Goal: Transaction & Acquisition: Purchase product/service

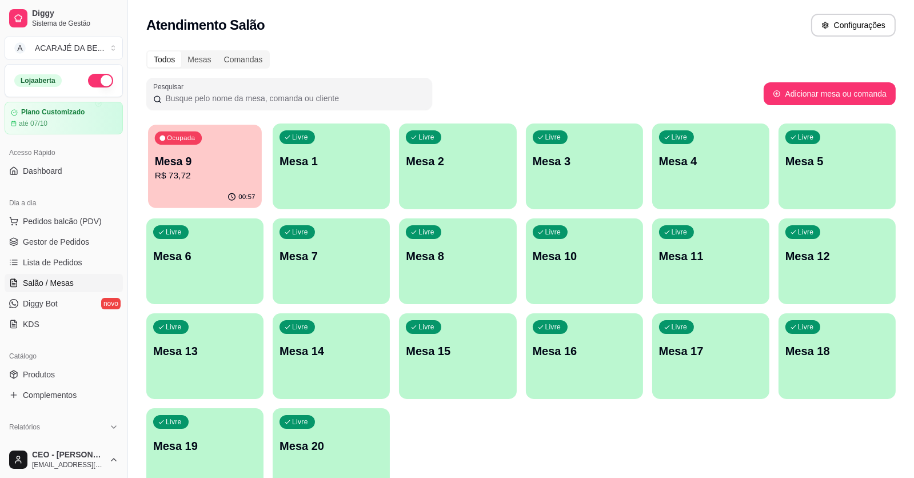
click at [204, 186] on div "00:57" at bounding box center [205, 197] width 114 height 22
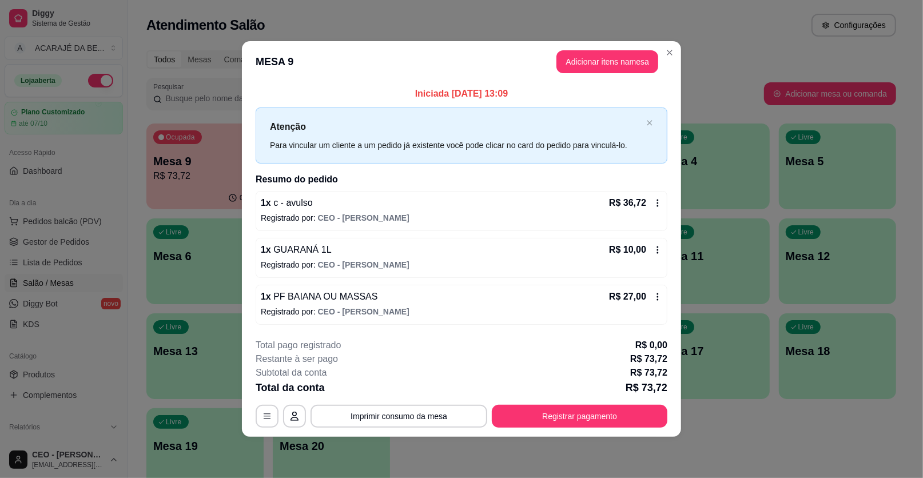
click at [655, 298] on icon at bounding box center [657, 296] width 9 height 9
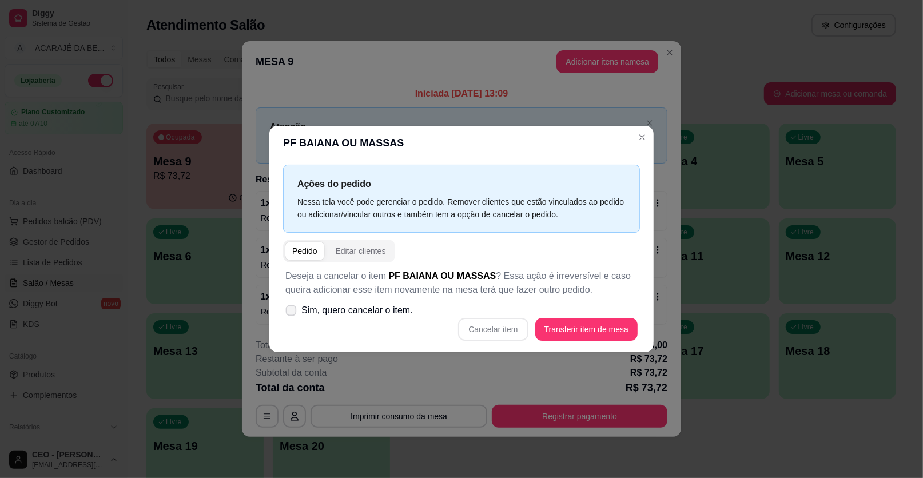
click at [287, 313] on icon at bounding box center [290, 310] width 9 height 6
click at [287, 313] on input "Sim, quero cancelar o item." at bounding box center [288, 316] width 7 height 7
checkbox input "true"
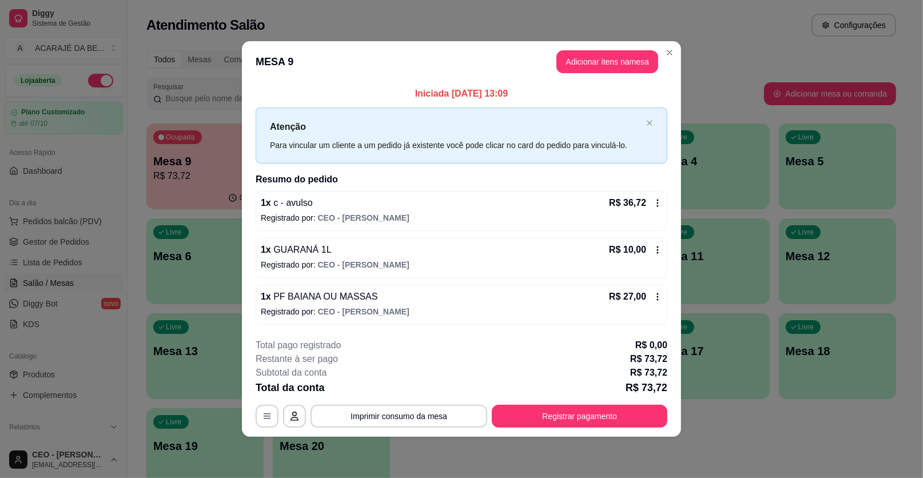
click at [655, 299] on icon at bounding box center [657, 296] width 9 height 9
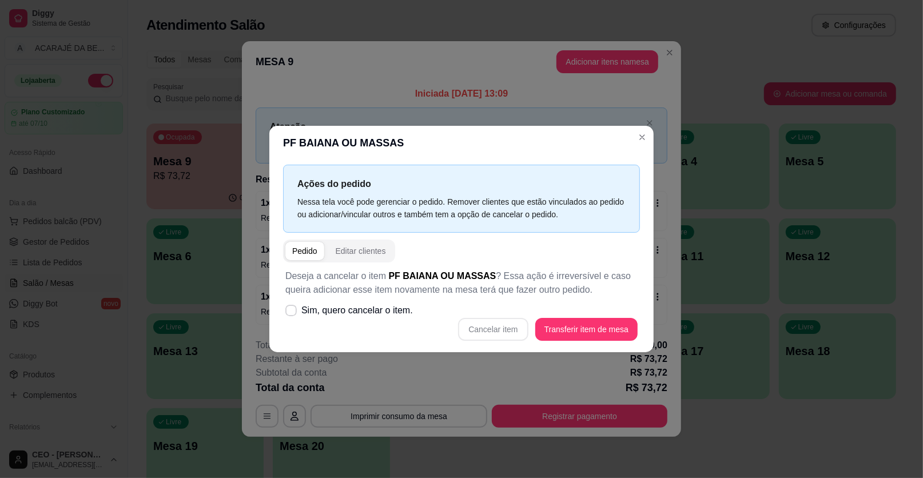
click at [508, 331] on div "Cancelar item Transferir item de mesa" at bounding box center [461, 329] width 352 height 23
click at [291, 306] on span at bounding box center [290, 310] width 11 height 11
click at [291, 313] on input "Sim, quero cancelar o item." at bounding box center [288, 316] width 7 height 7
checkbox input "true"
click at [485, 326] on button "Cancelar item" at bounding box center [493, 329] width 68 height 22
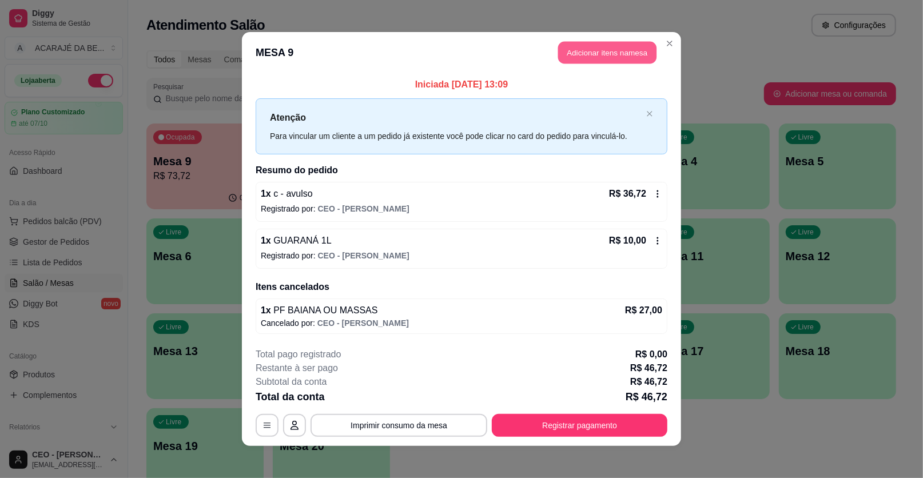
click at [604, 42] on button "Adicionar itens na mesa" at bounding box center [607, 53] width 98 height 22
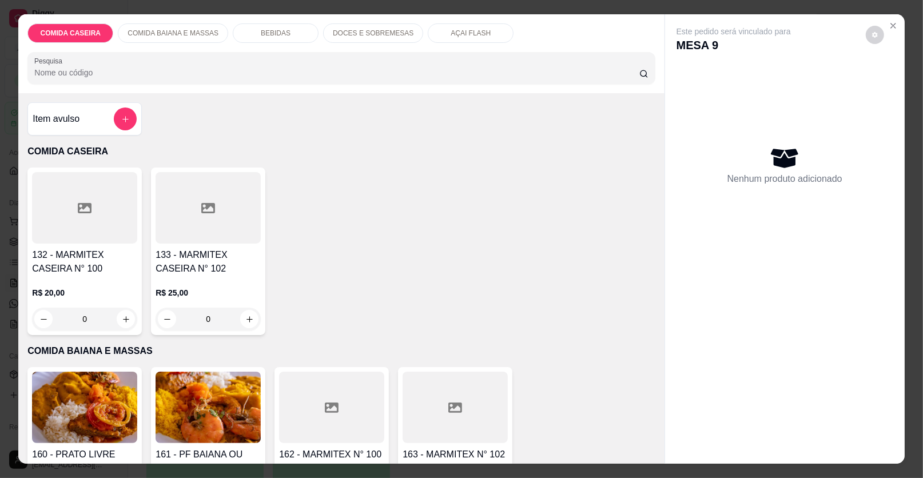
scroll to position [343, 0]
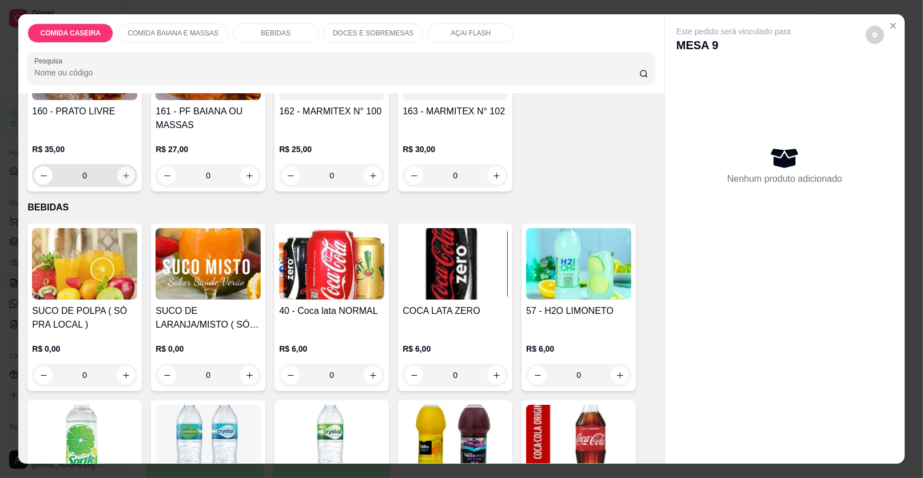
click at [121, 180] on button "increase-product-quantity" at bounding box center [126, 176] width 18 height 18
type input "1"
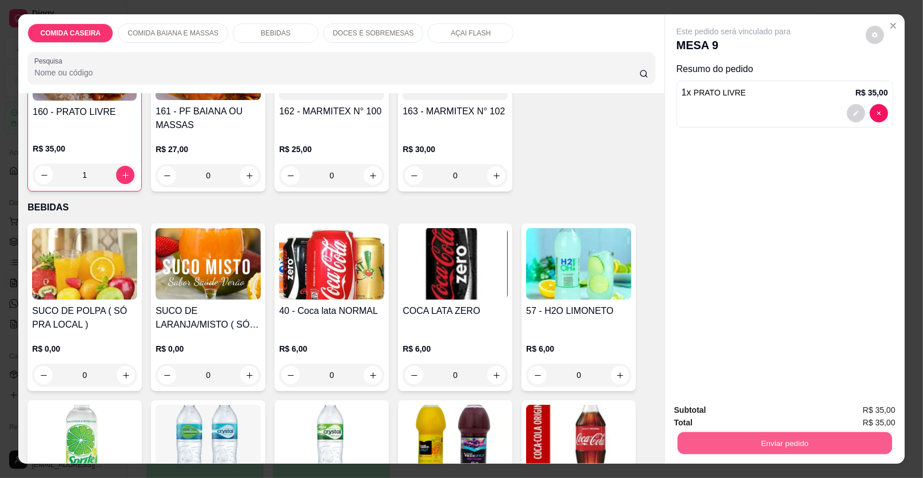
click at [763, 433] on button "Enviar pedido" at bounding box center [785, 443] width 214 height 22
click at [855, 412] on button "Enviar pedido" at bounding box center [865, 415] width 65 height 22
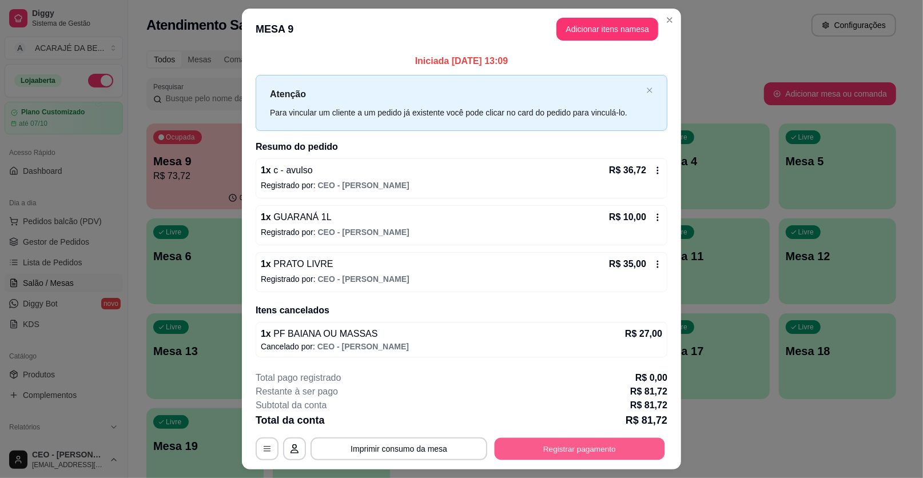
click at [602, 450] on button "Registrar pagamento" at bounding box center [580, 448] width 170 height 22
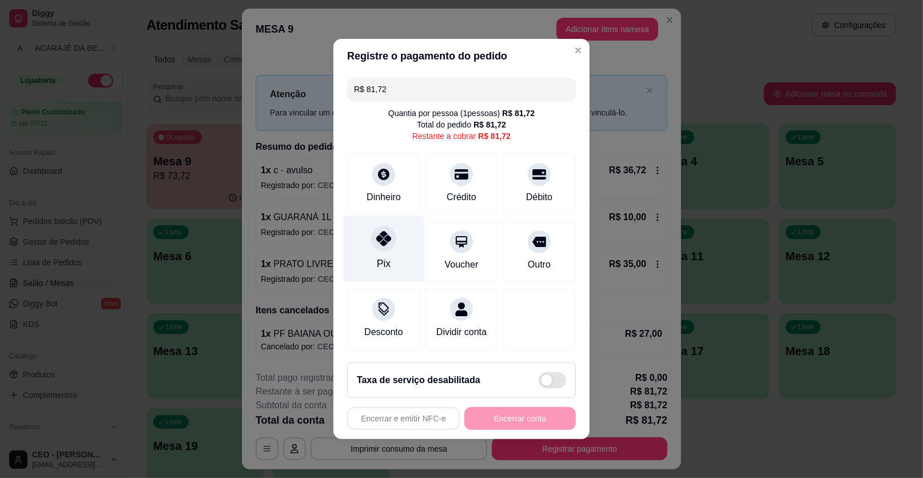
click at [384, 249] on div at bounding box center [383, 238] width 25 height 25
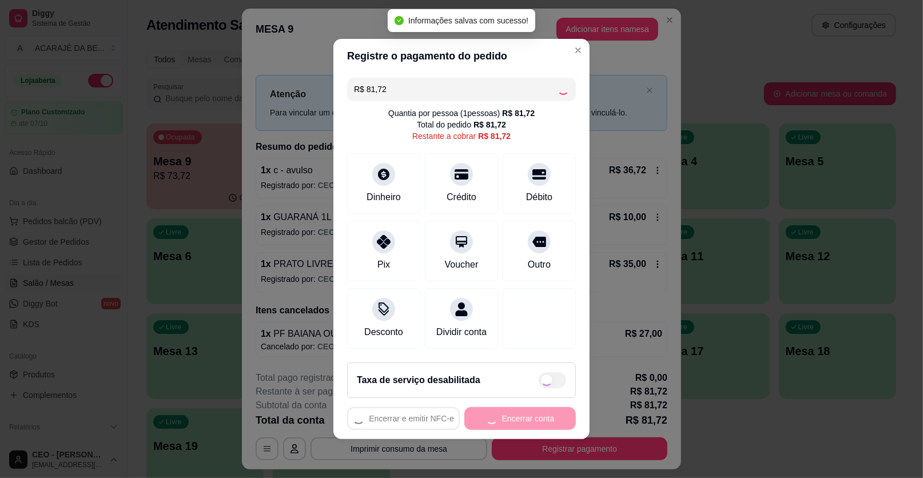
type input "R$ 0,00"
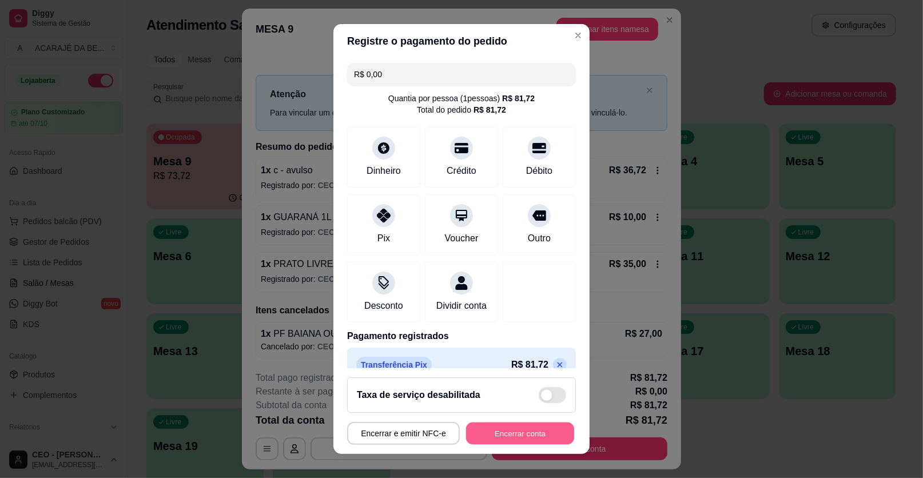
click at [519, 435] on button "Encerrar conta" at bounding box center [520, 434] width 108 height 22
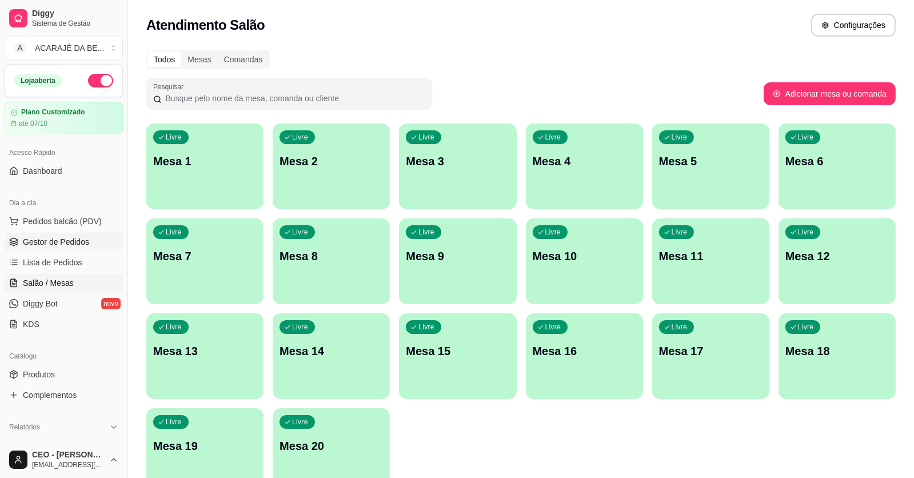
click at [59, 236] on span "Gestor de Pedidos" at bounding box center [56, 241] width 66 height 11
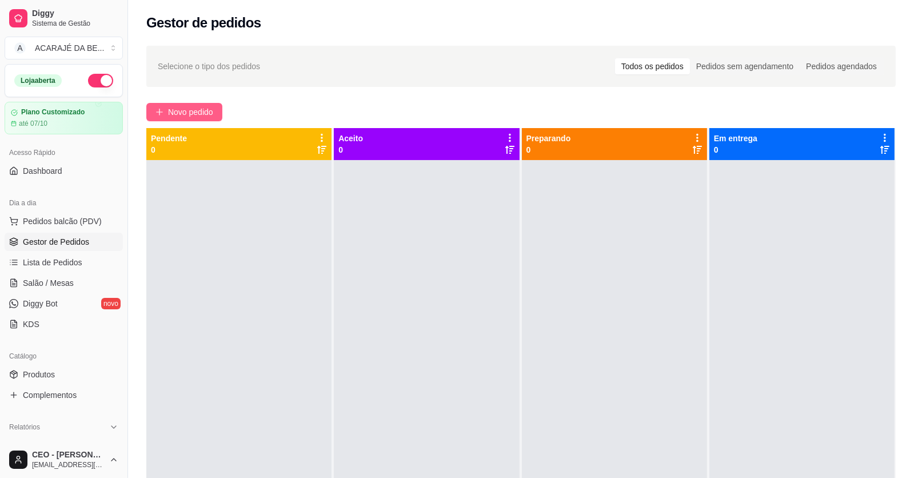
click at [197, 113] on span "Novo pedido" at bounding box center [190, 112] width 45 height 13
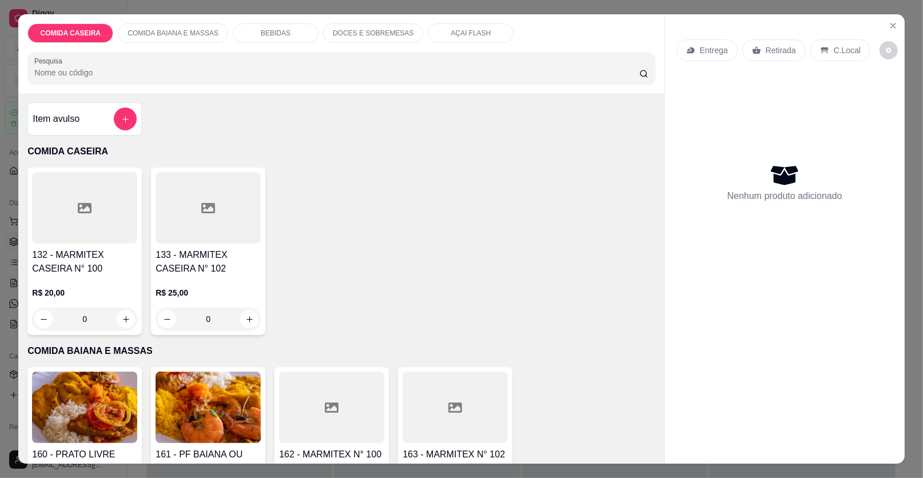
click at [350, 435] on div at bounding box center [331, 407] width 105 height 71
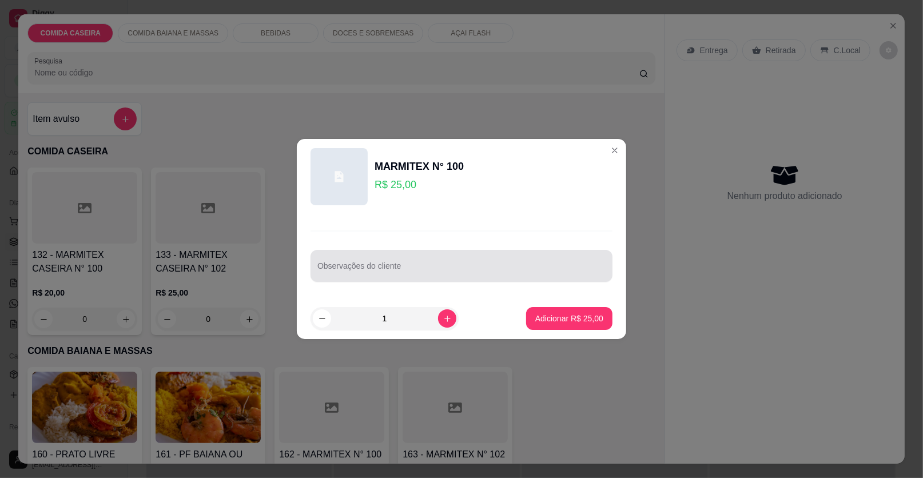
drag, startPoint x: 418, startPoint y: 267, endPoint x: 418, endPoint y: 261, distance: 6.3
click at [419, 265] on input "Observações do cliente" at bounding box center [461, 270] width 288 height 11
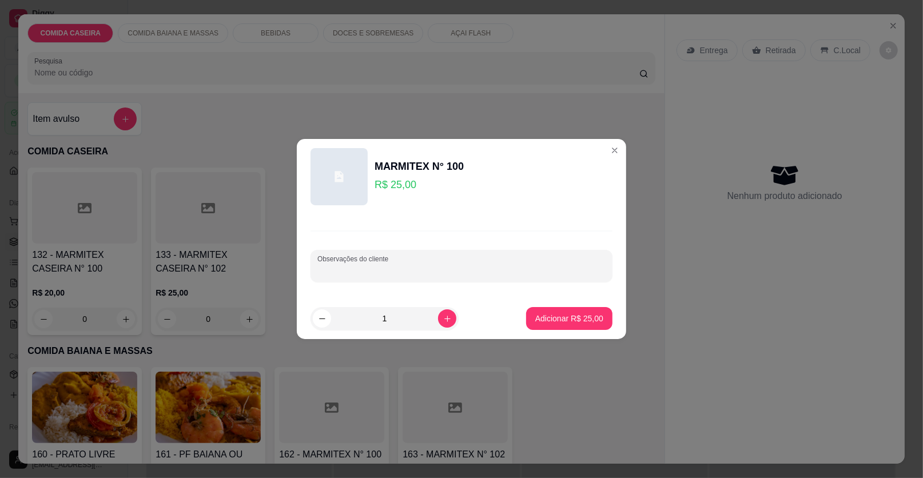
paste input "Moqueca de feijão fradinho Arroz [GEOGRAPHIC_DATA] [GEOGRAPHIC_DATA] [GEOGRAPHI…"
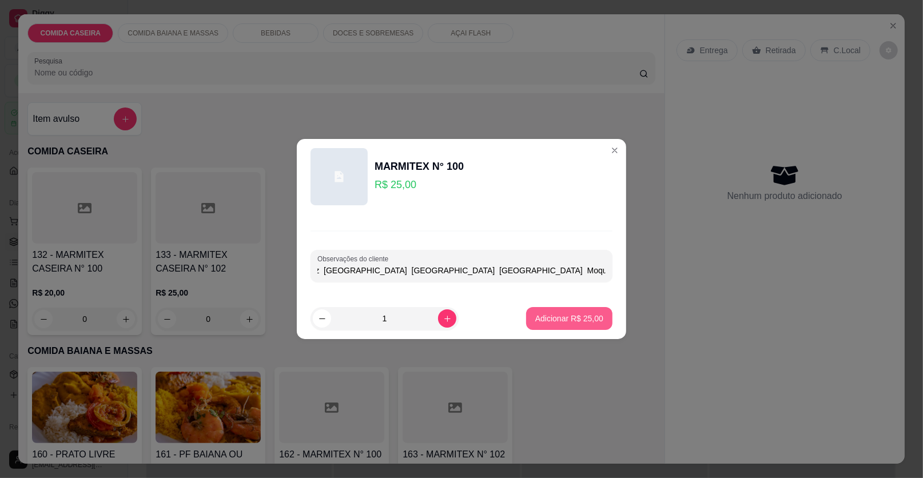
type input "Moqueca de feijão fradinho Arroz [GEOGRAPHIC_DATA] [GEOGRAPHIC_DATA] [GEOGRAPHI…"
click at [590, 313] on p "Adicionar R$ 25,00" at bounding box center [569, 318] width 66 height 11
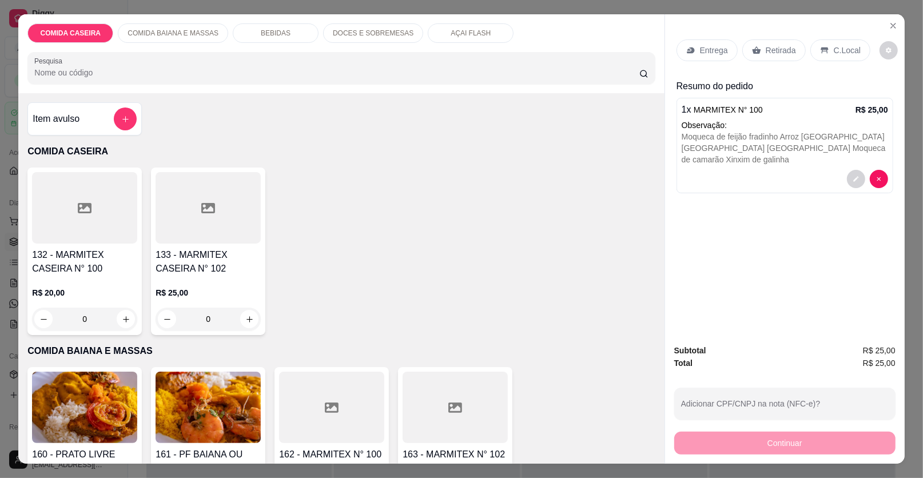
click at [715, 51] on p "Entrega" at bounding box center [714, 50] width 28 height 11
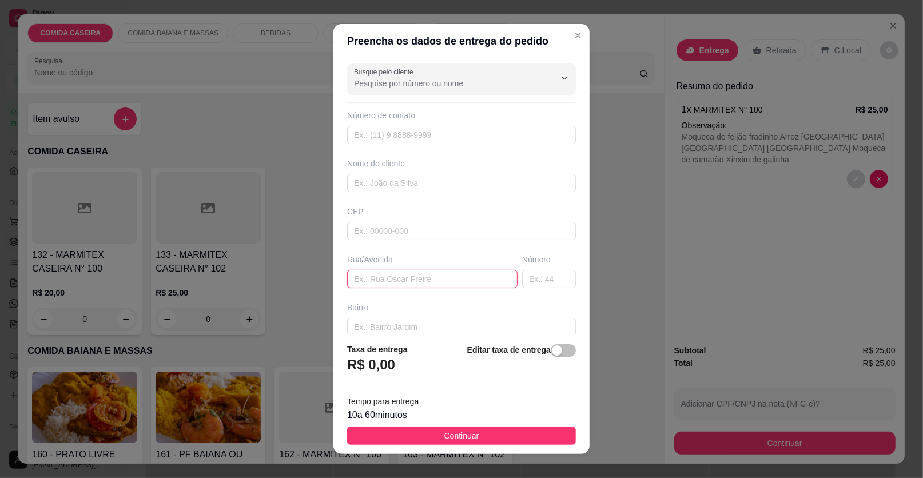
click at [427, 280] on input "text" at bounding box center [432, 279] width 170 height 18
paste input "Em cima da cia do bolo"
paste input "Ao lado de Cazuza bike"
type input "Em cima da cia do bolo Ao lado de Cazuza bike"
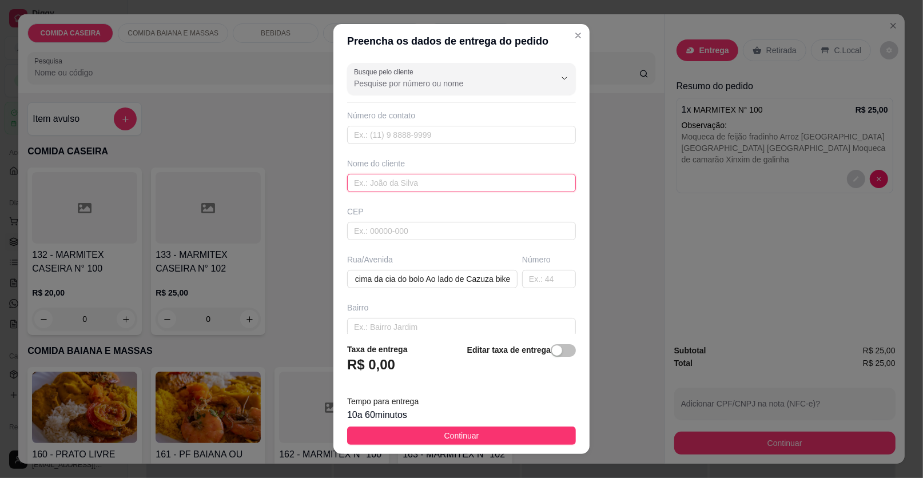
click at [424, 180] on input "text" at bounding box center [461, 183] width 229 height 18
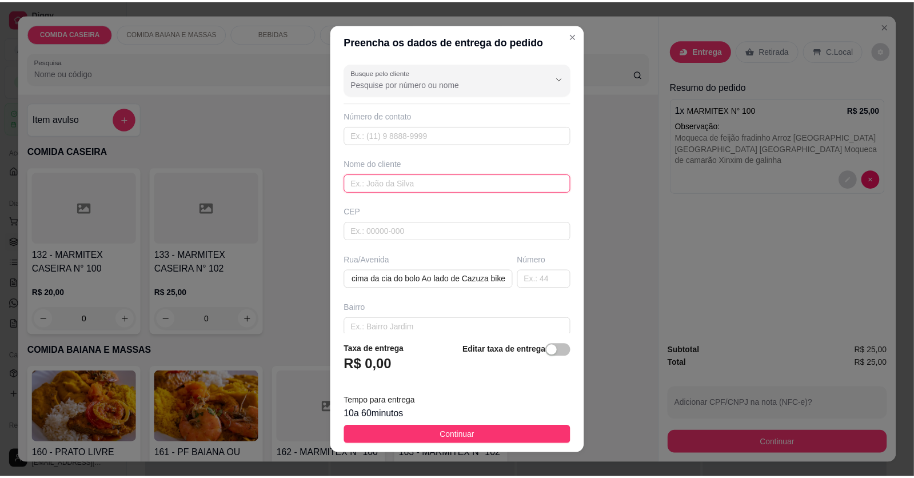
scroll to position [0, 0]
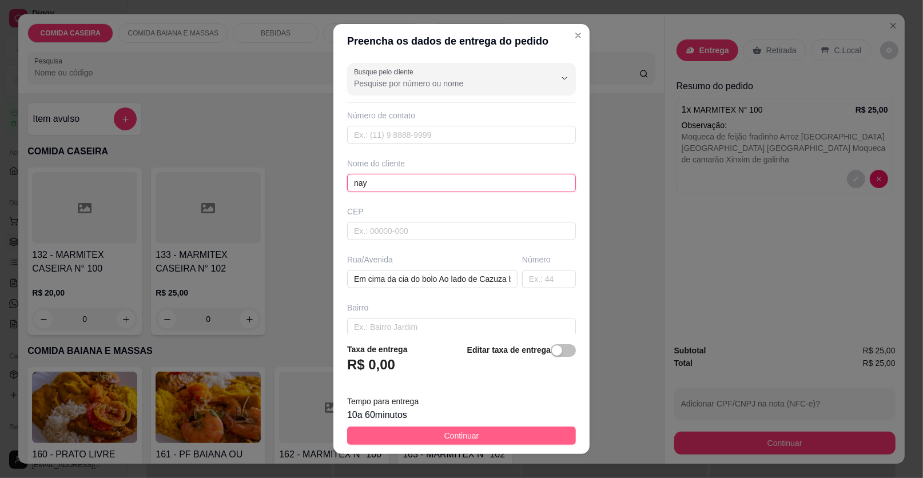
type input "nay"
click at [520, 429] on button "Continuar" at bounding box center [461, 436] width 229 height 18
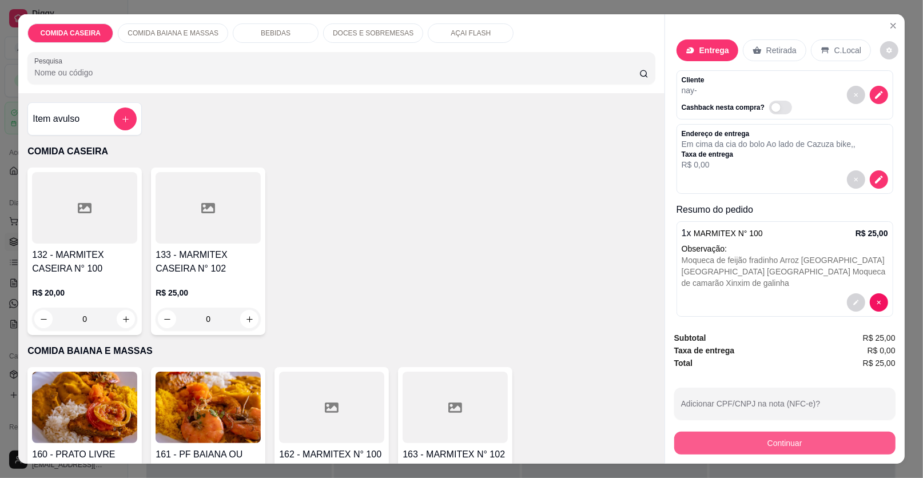
click at [756, 442] on button "Continuar" at bounding box center [784, 443] width 221 height 23
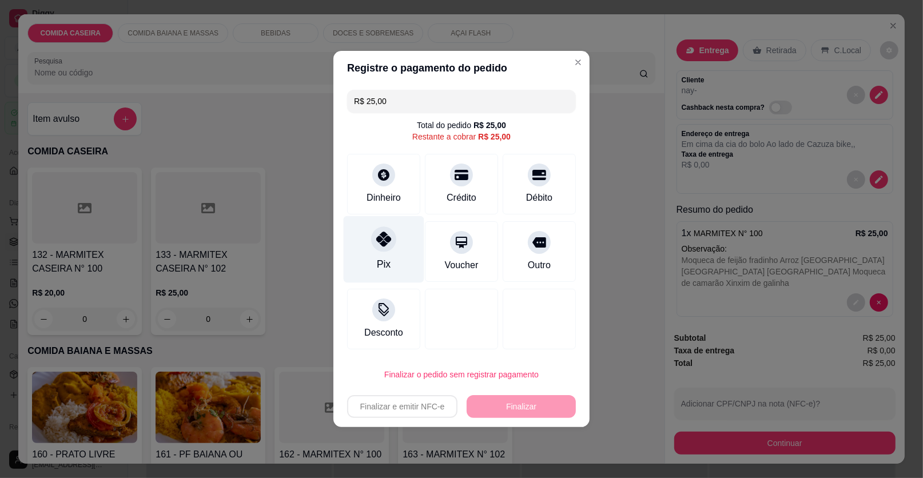
click at [380, 254] on div "Pix" at bounding box center [384, 249] width 81 height 67
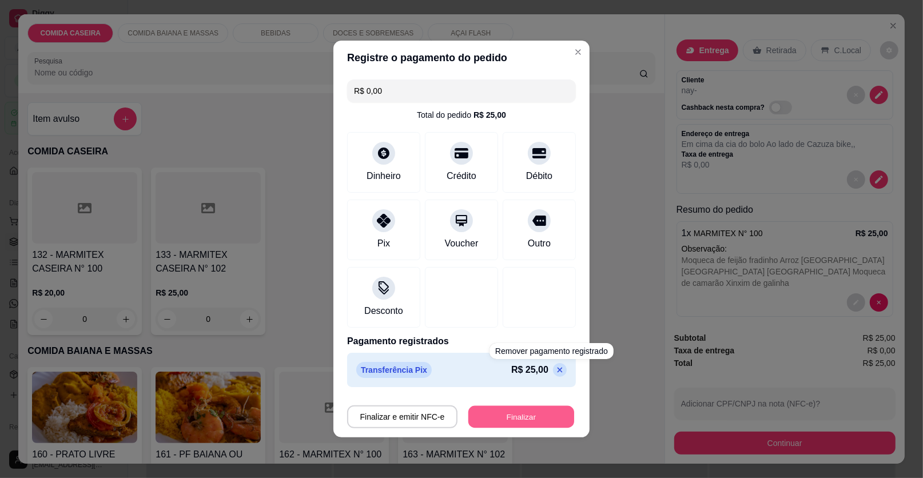
click at [546, 416] on button "Finalizar" at bounding box center [521, 417] width 106 height 22
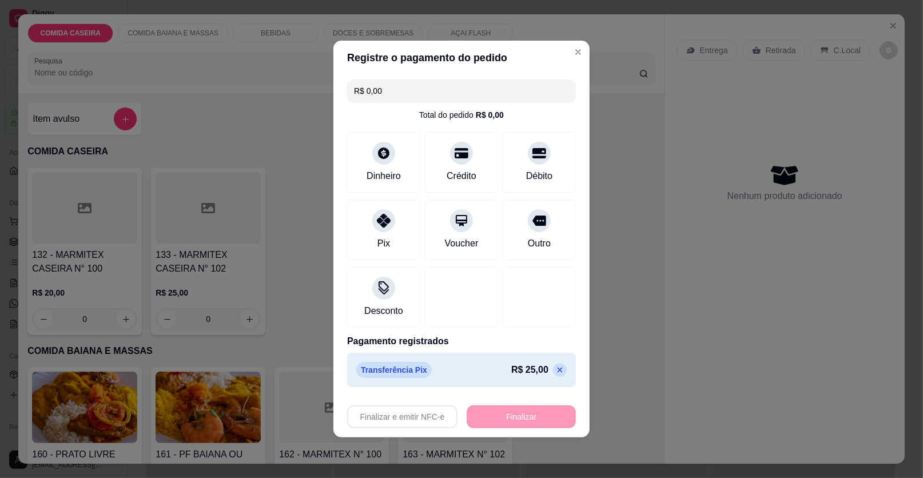
type input "-R$ 25,00"
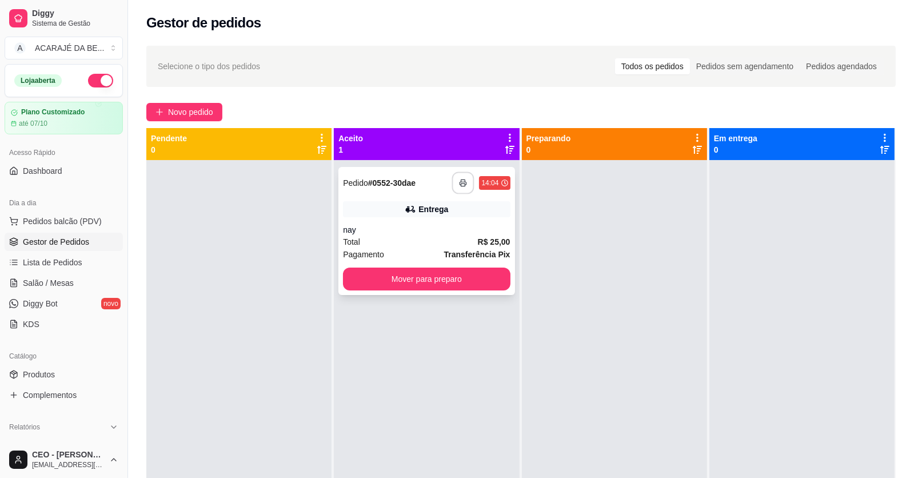
click at [461, 183] on icon "button" at bounding box center [464, 183] width 8 height 8
click at [468, 290] on div "**********" at bounding box center [427, 231] width 176 height 128
click at [490, 282] on button "Mover para preparo" at bounding box center [427, 279] width 162 height 22
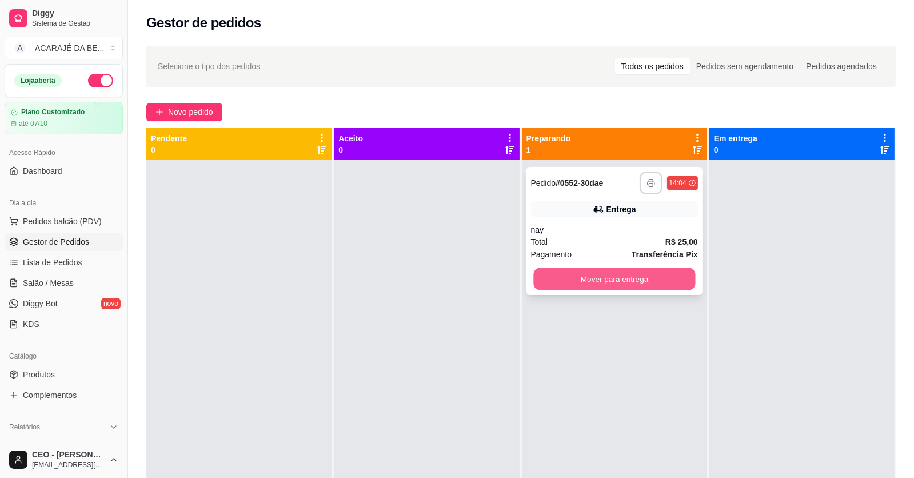
click at [611, 274] on button "Mover para entrega" at bounding box center [614, 279] width 162 height 22
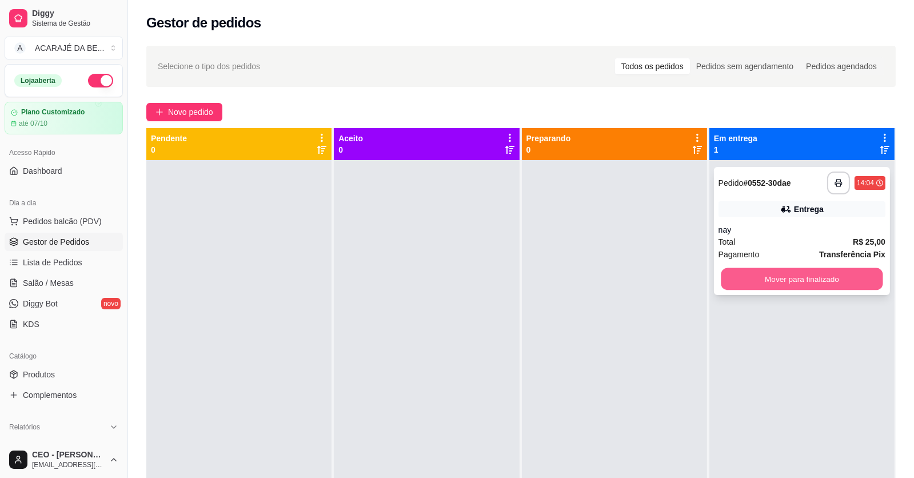
click at [783, 274] on button "Mover para finalizado" at bounding box center [802, 279] width 162 height 22
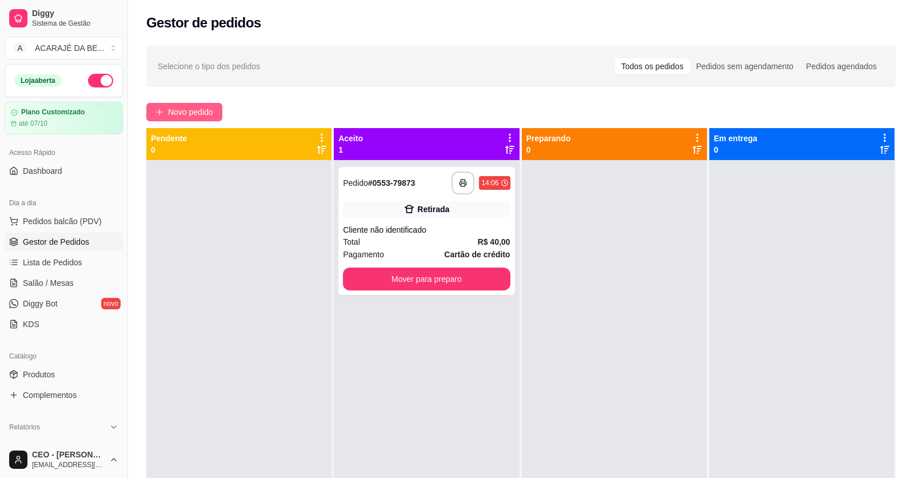
click at [195, 106] on span "Novo pedido" at bounding box center [190, 112] width 45 height 13
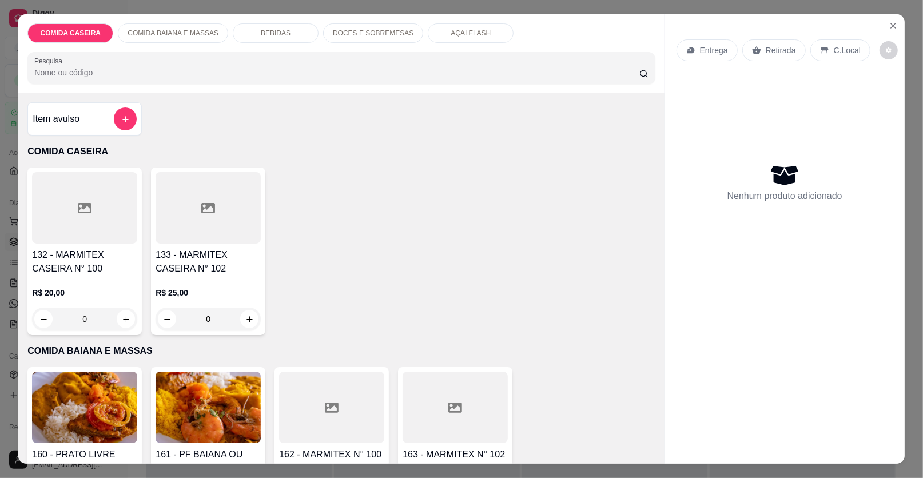
click at [120, 221] on div at bounding box center [84, 207] width 105 height 71
click at [105, 203] on div at bounding box center [84, 207] width 105 height 71
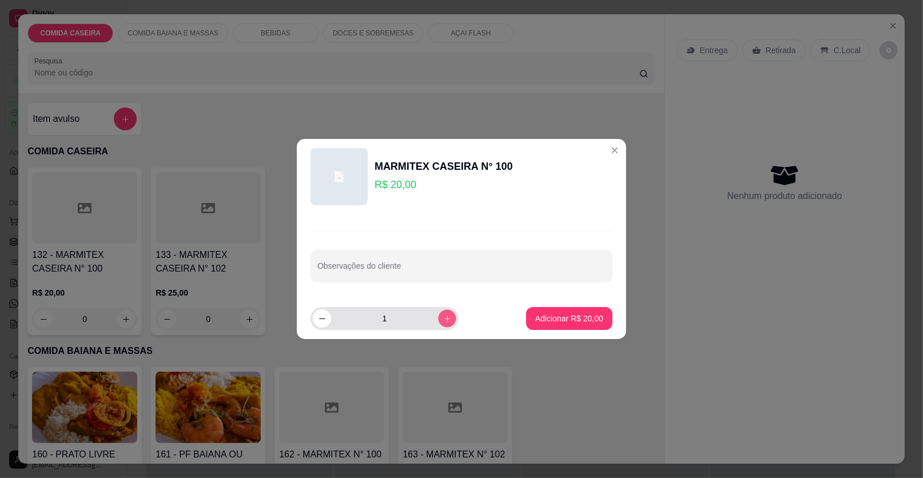
click at [443, 318] on icon "increase-product-quantity" at bounding box center [447, 318] width 9 height 9
type input "2"
click at [451, 272] on input "Observações do cliente" at bounding box center [461, 270] width 288 height 11
paste input "arroz branco feijão tropeiro purê de batata e farofa de banana, churrasco"
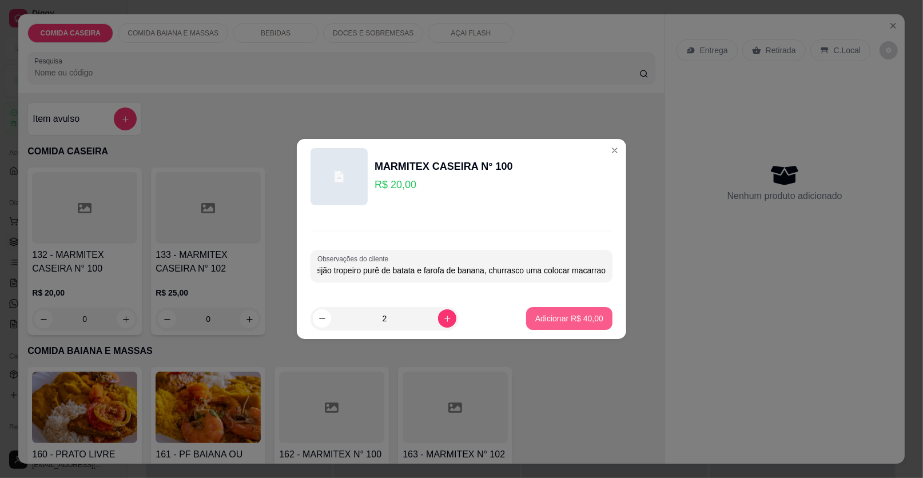
type input "arroz branco feijão tropeiro purê de batata e farofa de banana, churrasco uma c…"
click at [578, 321] on p "Adicionar R$ 40,00" at bounding box center [569, 318] width 66 height 11
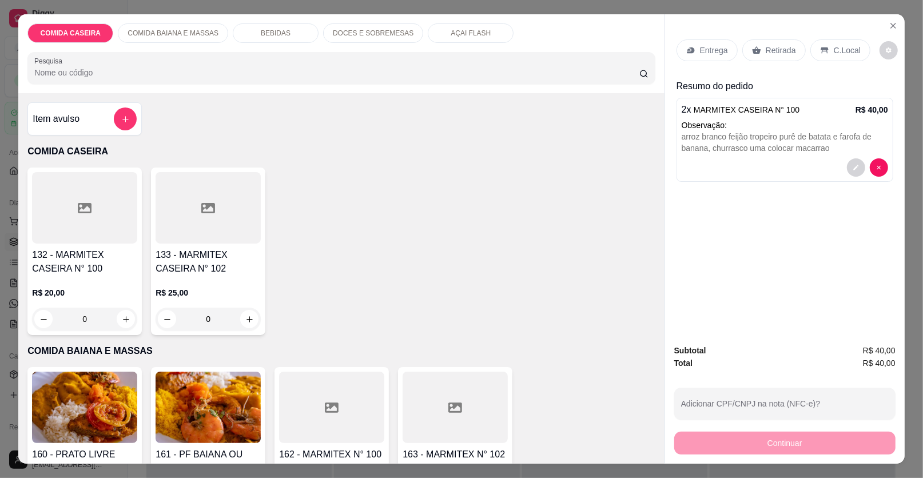
click at [706, 46] on p "Entrega" at bounding box center [714, 50] width 28 height 11
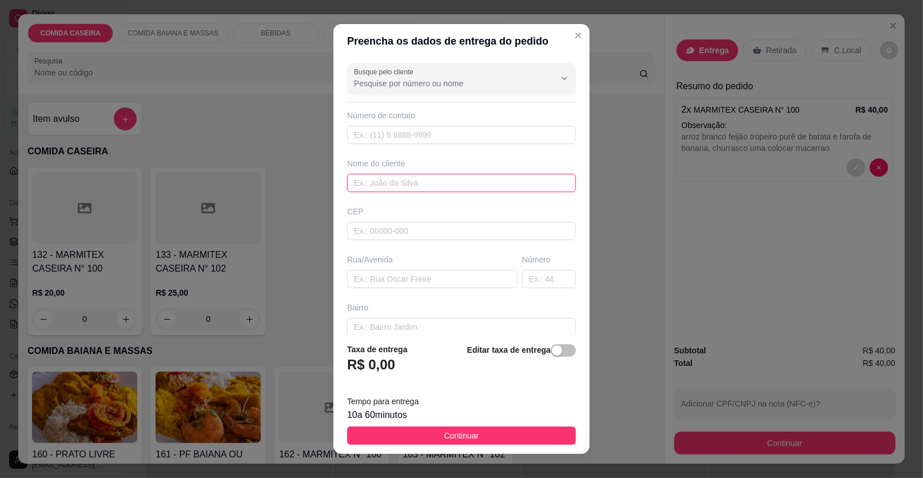
click at [450, 179] on input "text" at bounding box center [461, 183] width 229 height 18
type input "[PERSON_NAME]"
click at [441, 277] on input "text" at bounding box center [432, 279] width 170 height 18
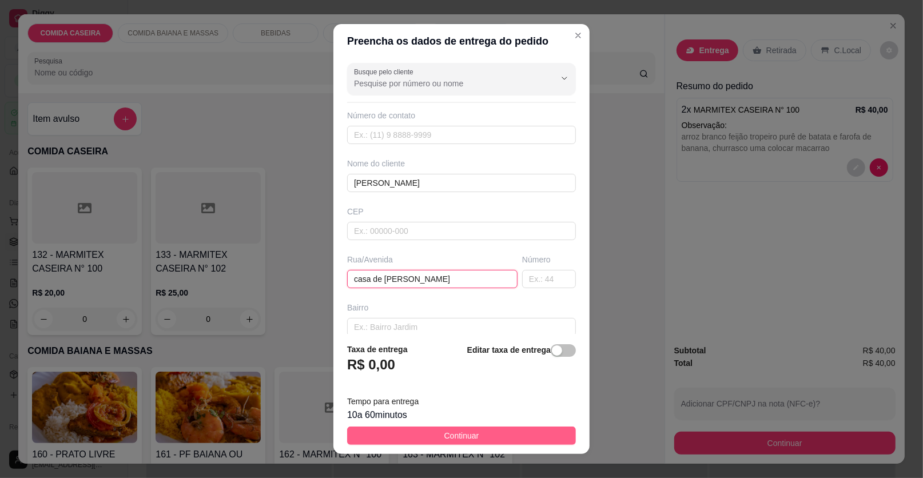
type input "casa de [PERSON_NAME]"
click at [481, 438] on button "Continuar" at bounding box center [461, 436] width 229 height 18
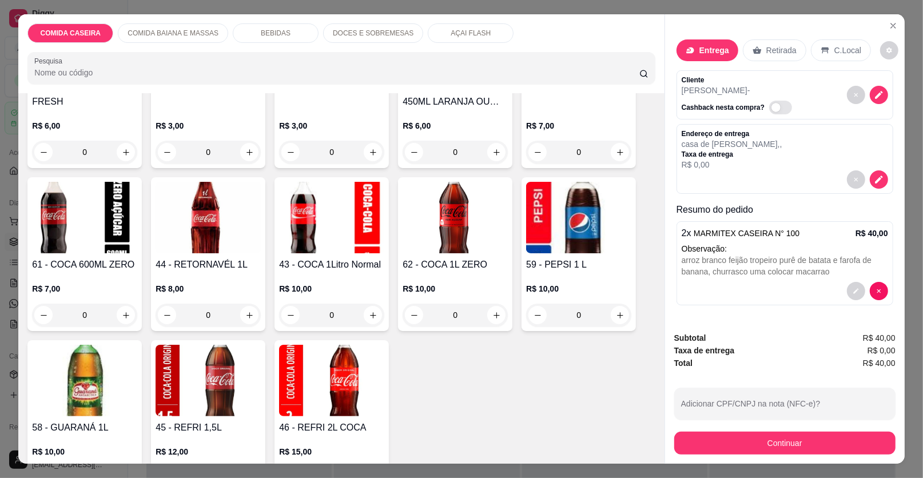
scroll to position [800, 0]
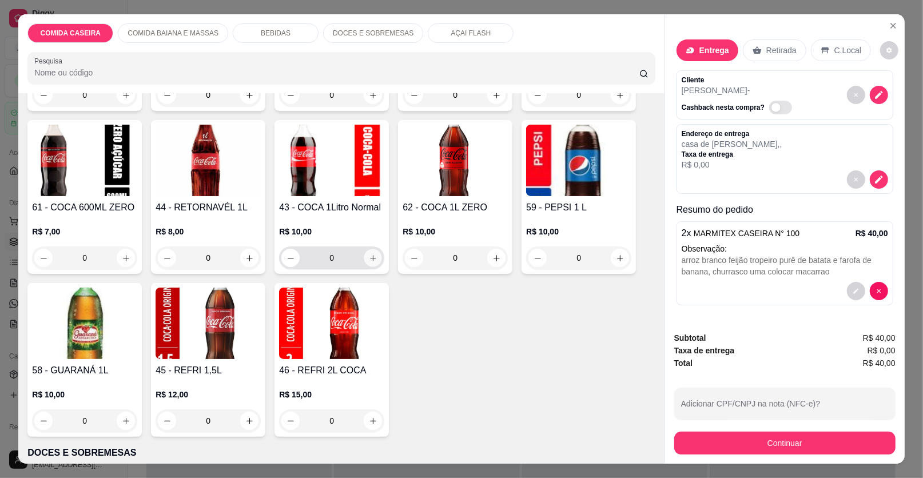
click at [369, 257] on icon "increase-product-quantity" at bounding box center [373, 258] width 9 height 9
type input "1"
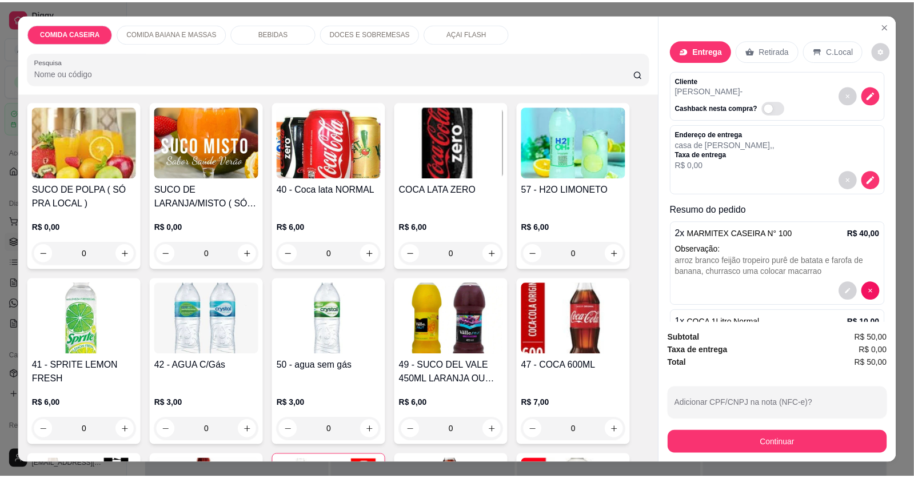
scroll to position [457, 0]
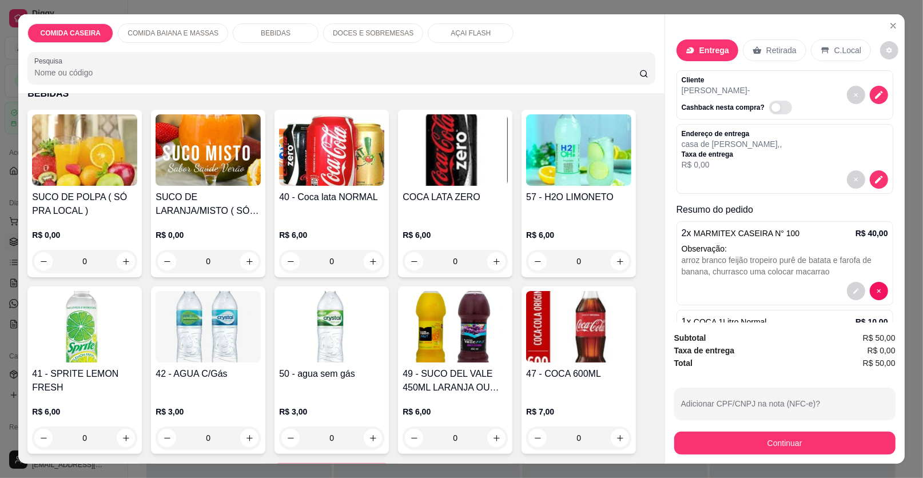
click at [463, 345] on img at bounding box center [455, 326] width 105 height 71
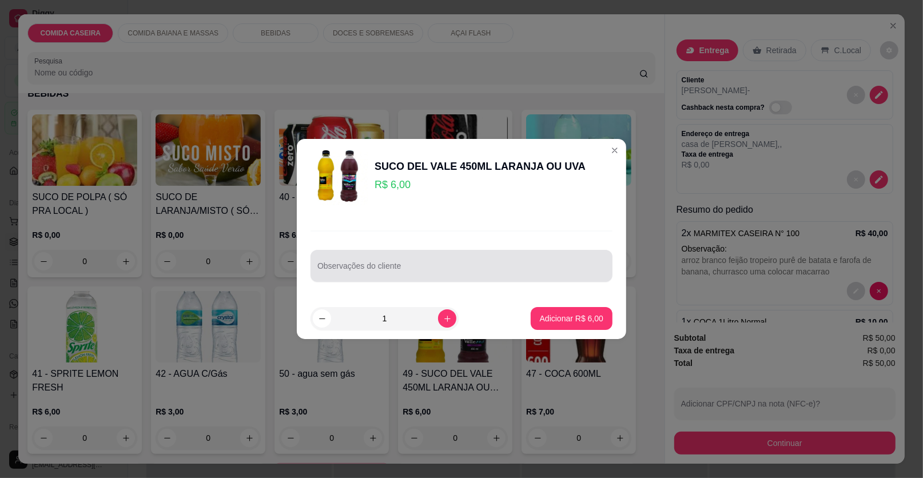
click at [431, 258] on div at bounding box center [461, 265] width 288 height 23
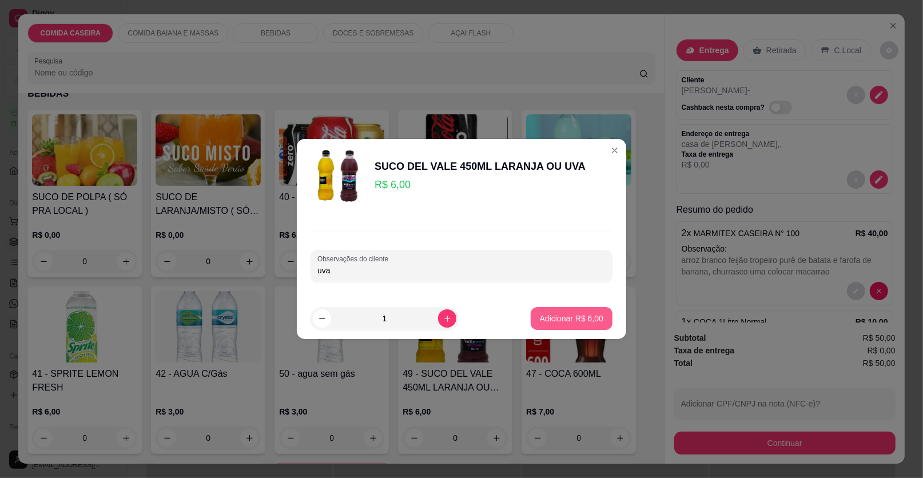
type input "uva"
click at [557, 320] on p "Adicionar R$ 6,00" at bounding box center [571, 318] width 62 height 11
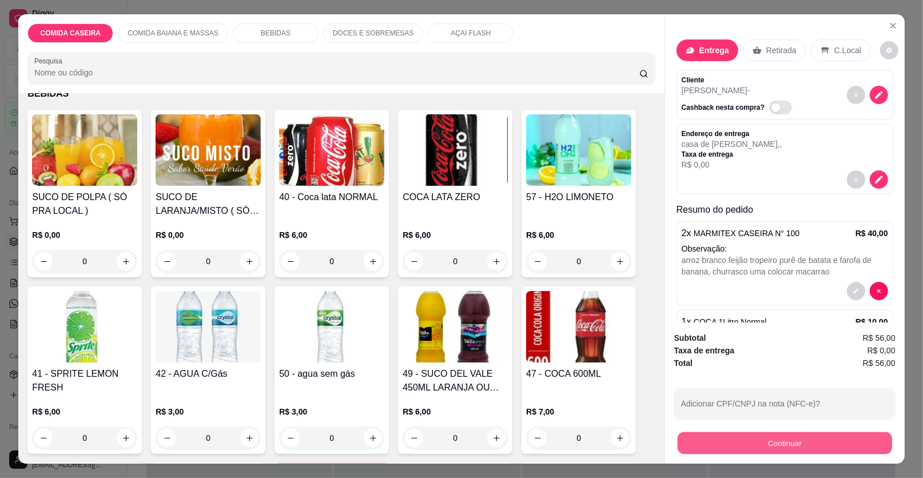
click at [748, 453] on button "Continuar" at bounding box center [785, 443] width 214 height 22
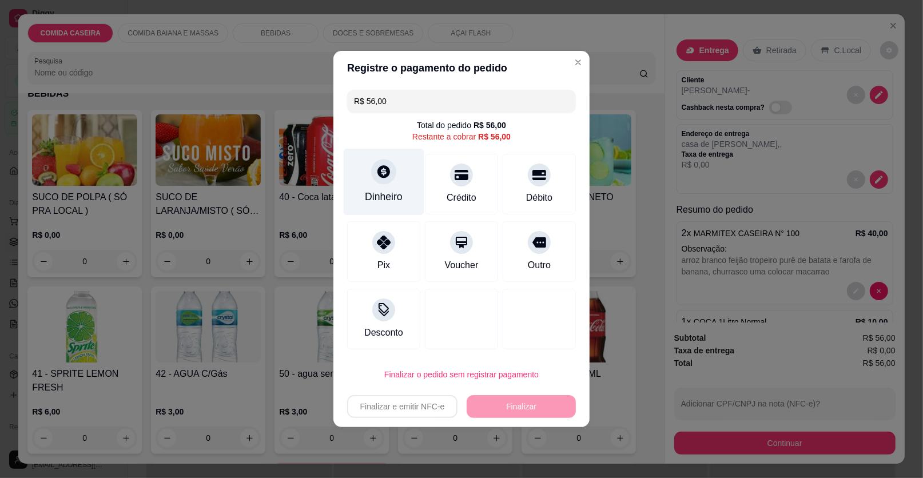
click at [374, 174] on div at bounding box center [383, 171] width 25 height 25
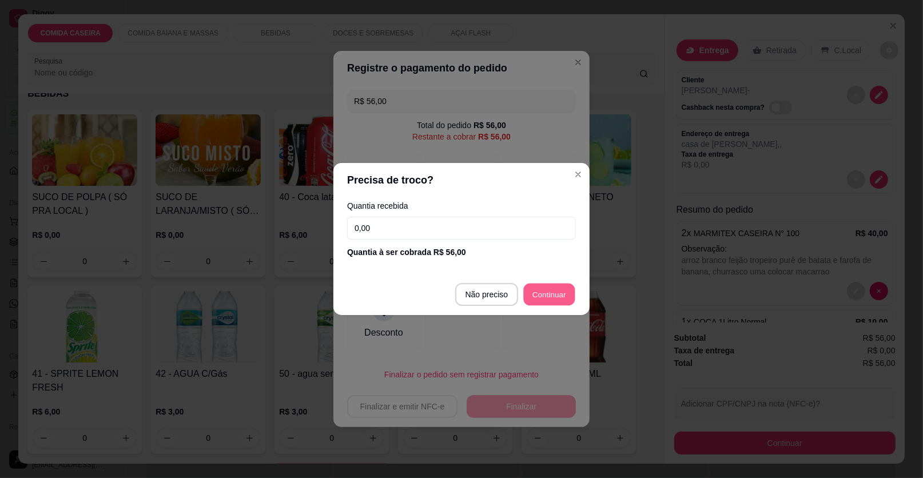
type input "R$ 0,00"
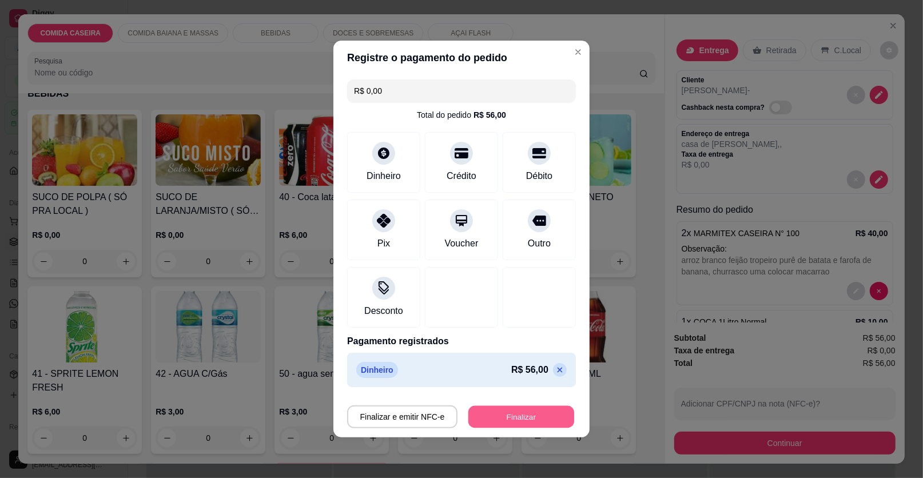
click at [519, 421] on button "Finalizar" at bounding box center [521, 417] width 106 height 22
type input "0"
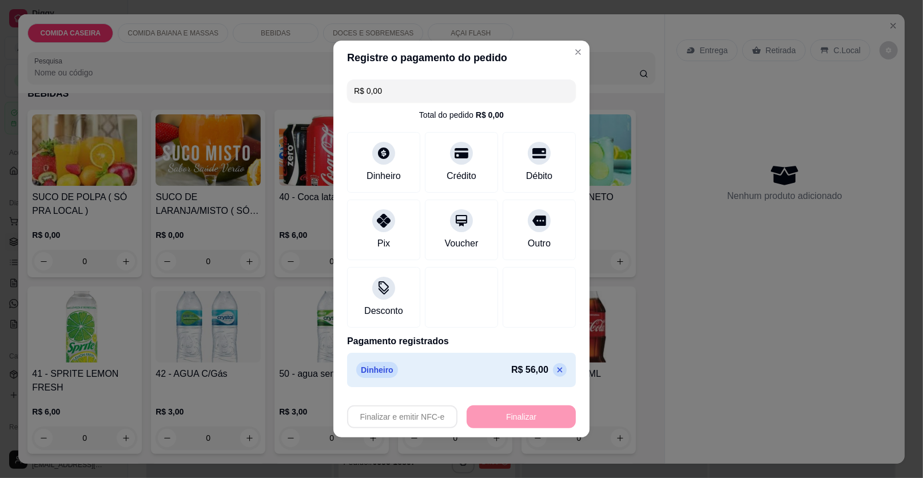
type input "-R$ 56,00"
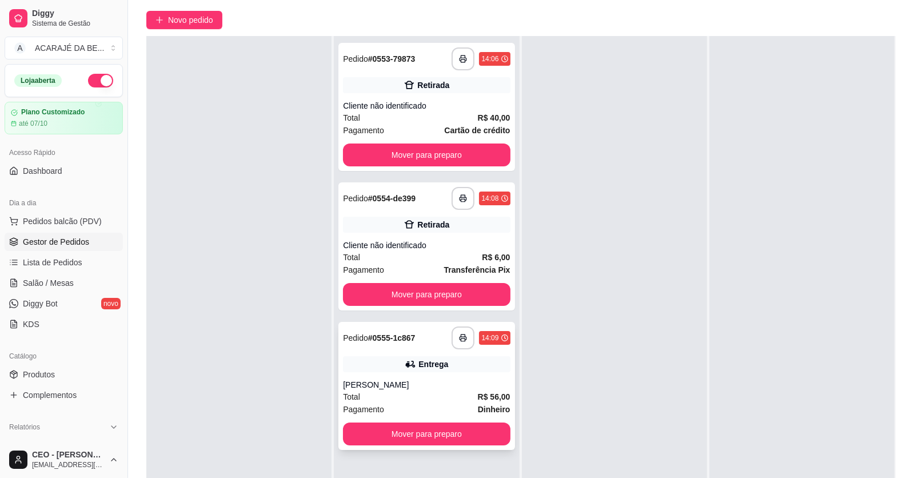
scroll to position [174, 0]
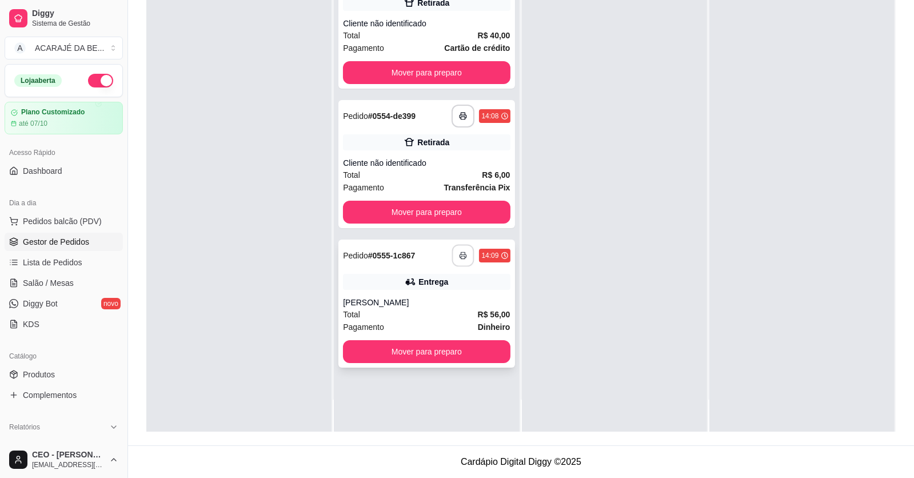
click at [454, 251] on button "button" at bounding box center [463, 256] width 22 height 22
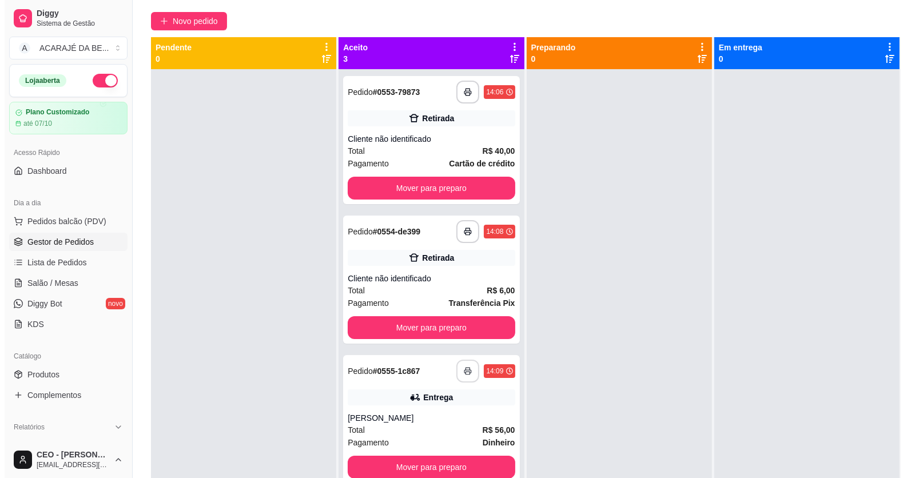
scroll to position [0, 0]
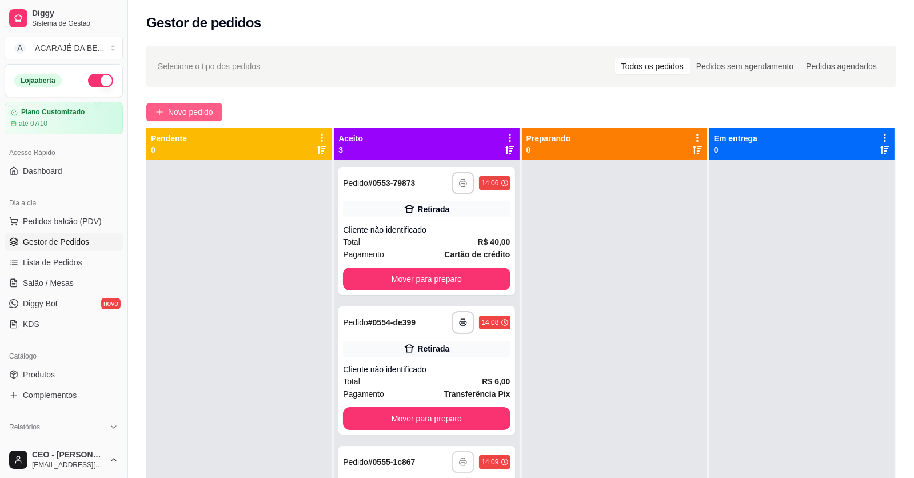
click at [189, 108] on span "Novo pedido" at bounding box center [190, 112] width 45 height 13
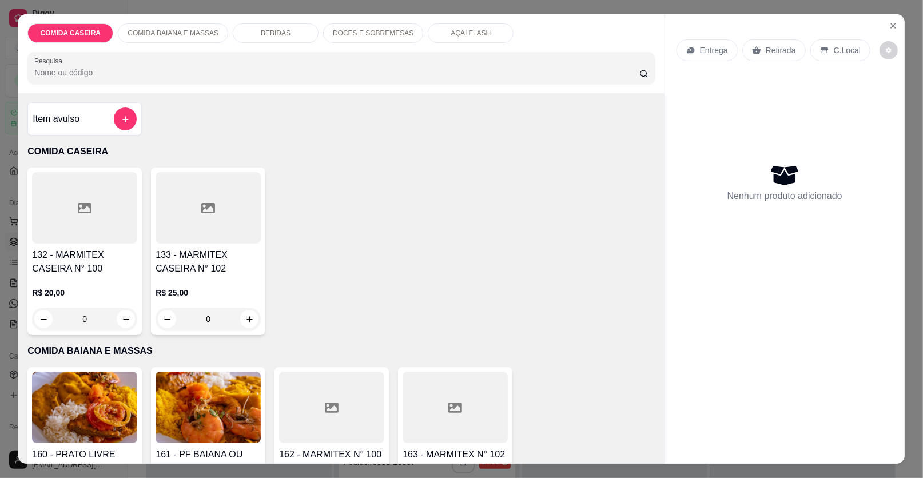
scroll to position [343, 0]
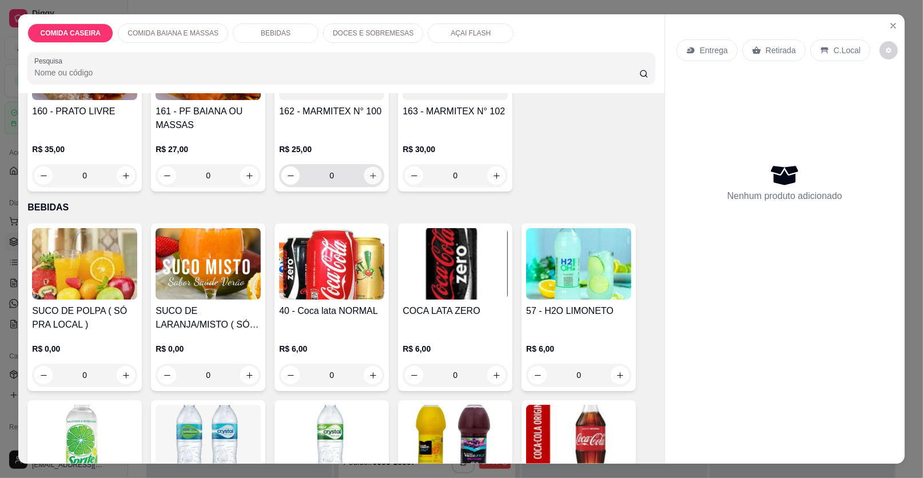
click at [365, 180] on button "increase-product-quantity" at bounding box center [373, 176] width 18 height 18
type input "1"
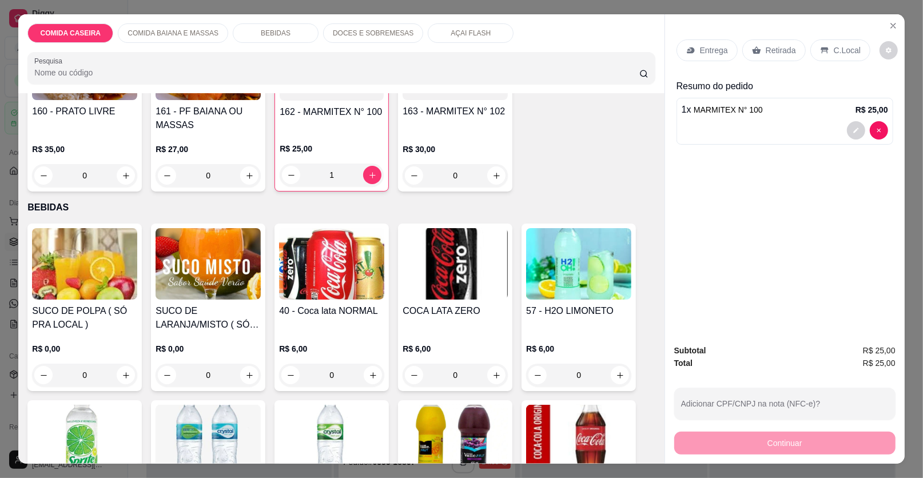
click at [767, 49] on p "Retirada" at bounding box center [781, 50] width 30 height 11
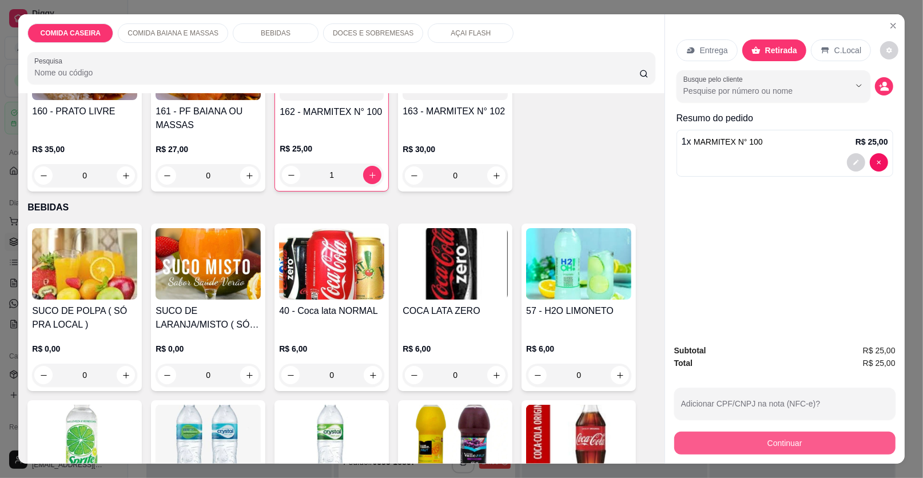
click at [760, 440] on button "Continuar" at bounding box center [784, 443] width 221 height 23
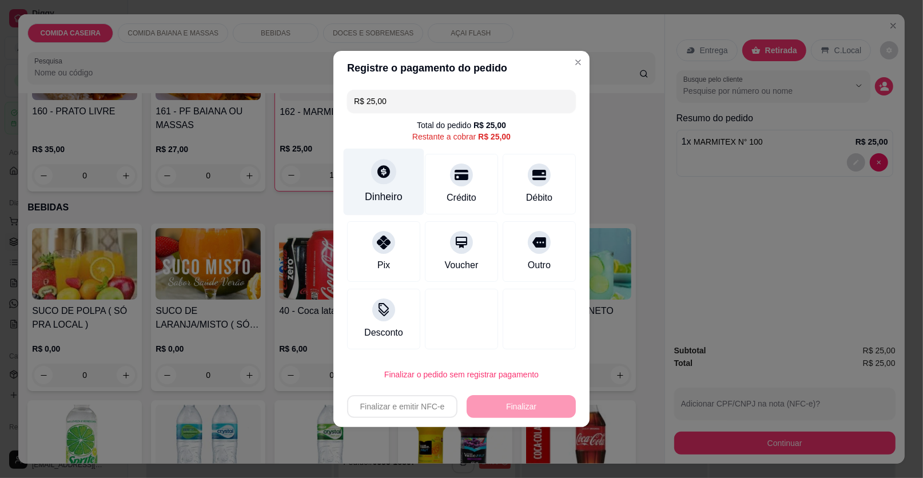
click at [390, 186] on div "Dinheiro" at bounding box center [384, 182] width 81 height 67
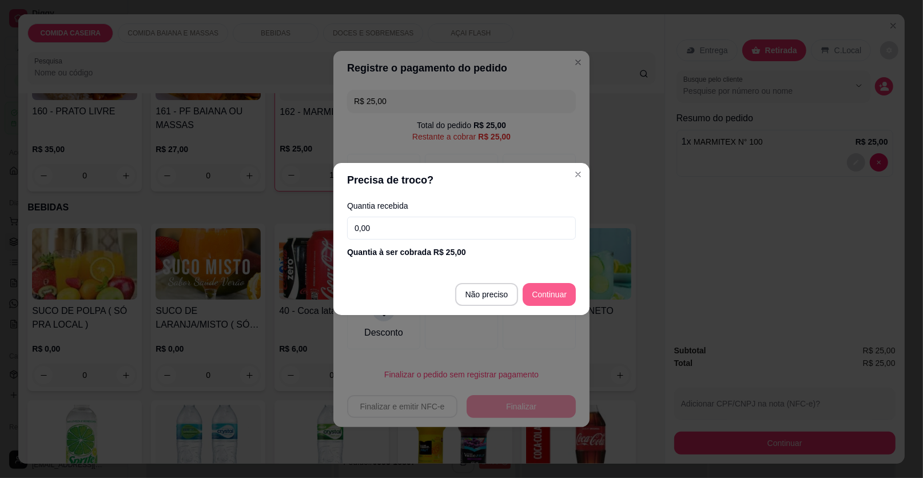
type input "R$ 0,00"
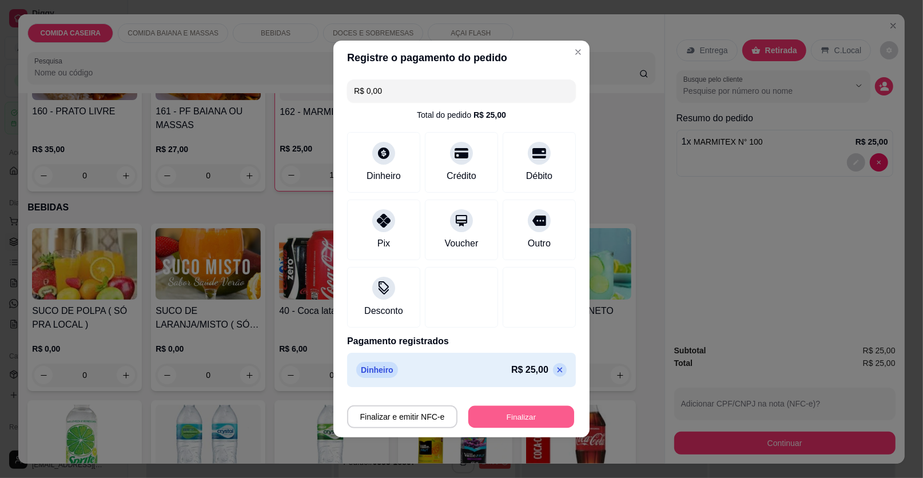
click at [517, 413] on button "Finalizar" at bounding box center [521, 417] width 106 height 22
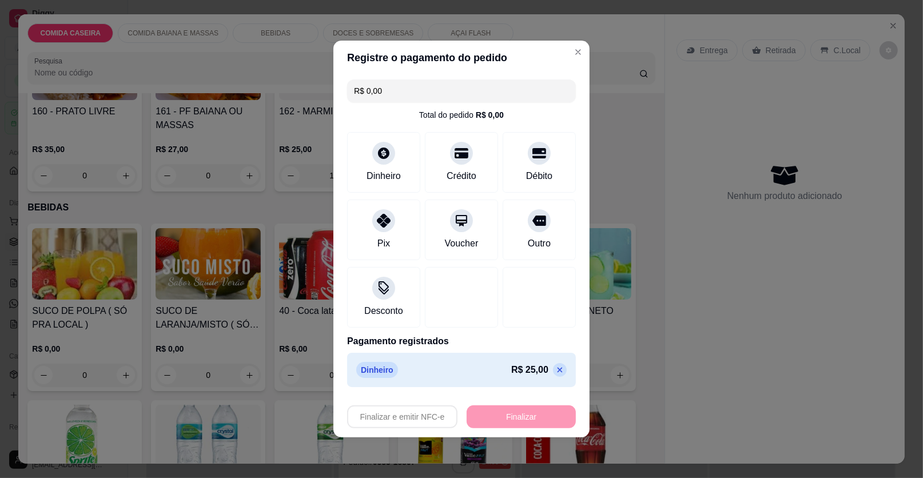
type input "0"
type input "-R$ 25,00"
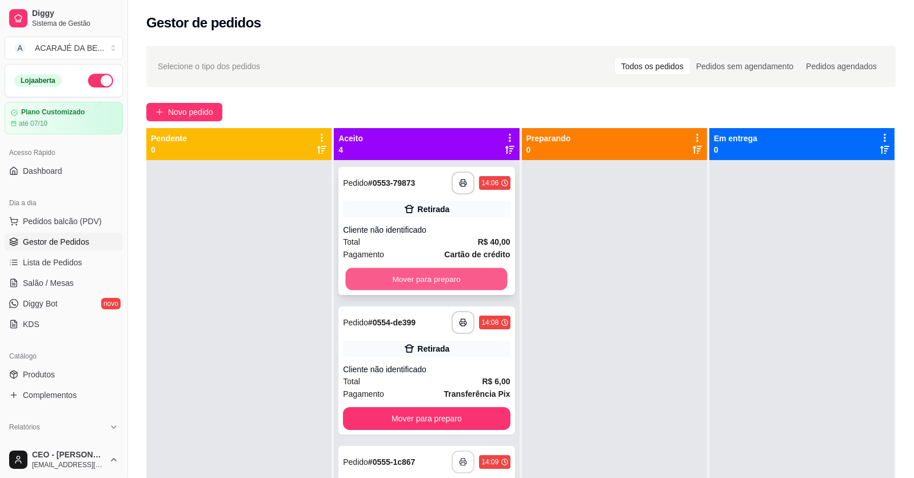
click at [439, 278] on button "Mover para preparo" at bounding box center [427, 279] width 162 height 22
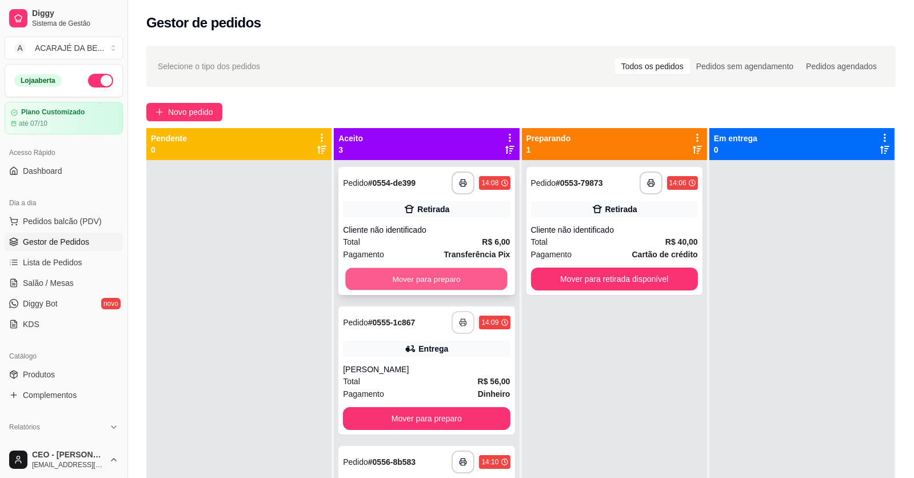
click at [442, 278] on button "Mover para preparo" at bounding box center [427, 279] width 162 height 22
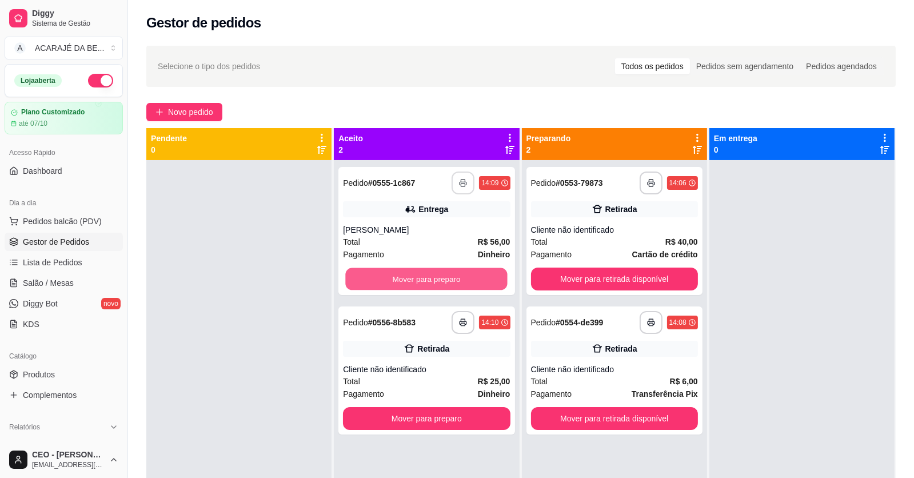
click at [443, 278] on button "Mover para preparo" at bounding box center [427, 279] width 162 height 22
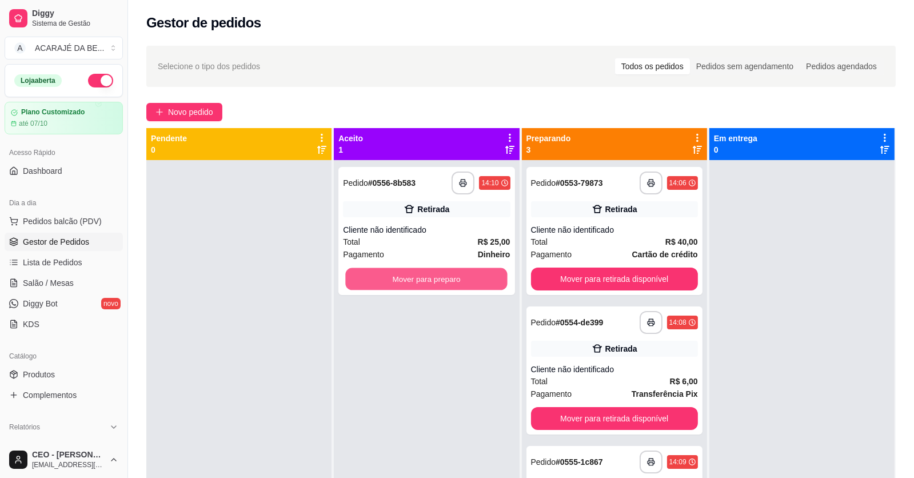
click at [444, 278] on button "Mover para preparo" at bounding box center [427, 279] width 162 height 22
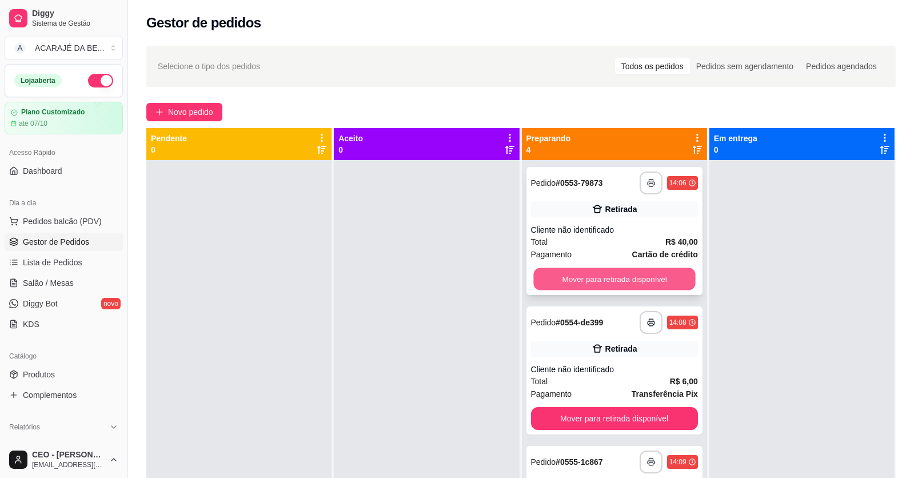
click at [579, 285] on button "Mover para retirada disponível" at bounding box center [614, 279] width 162 height 22
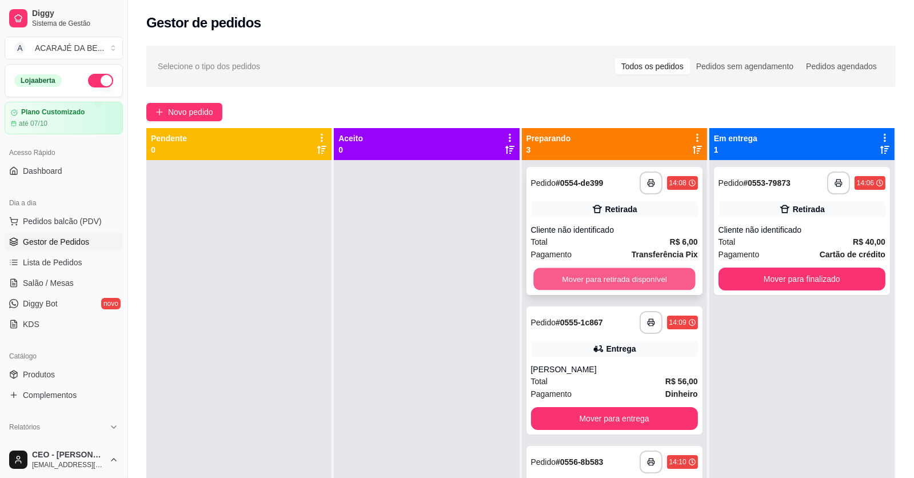
click at [580, 285] on button "Mover para retirada disponível" at bounding box center [614, 279] width 162 height 22
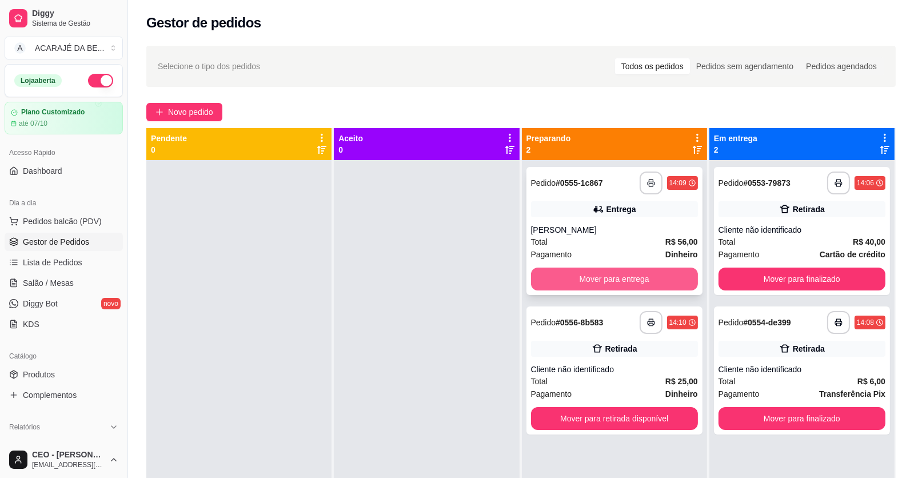
click at [581, 284] on button "Mover para entrega" at bounding box center [614, 279] width 167 height 23
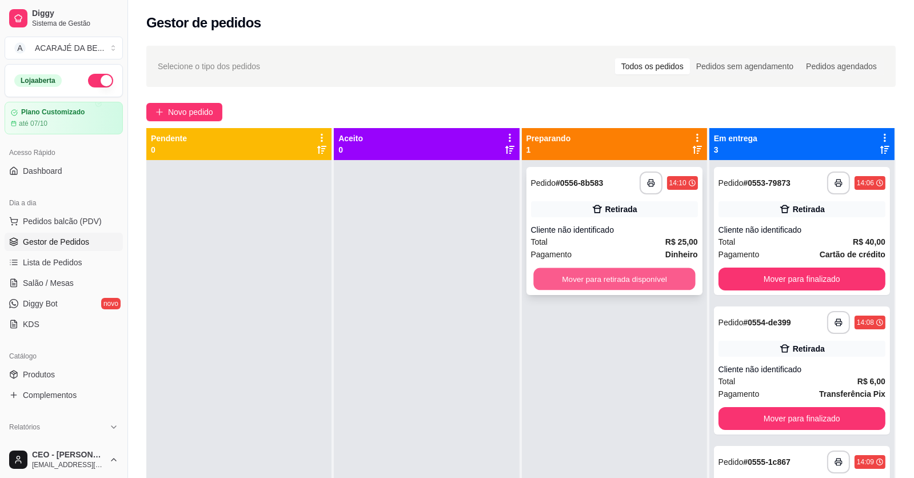
click at [583, 282] on button "Mover para retirada disponível" at bounding box center [614, 279] width 162 height 22
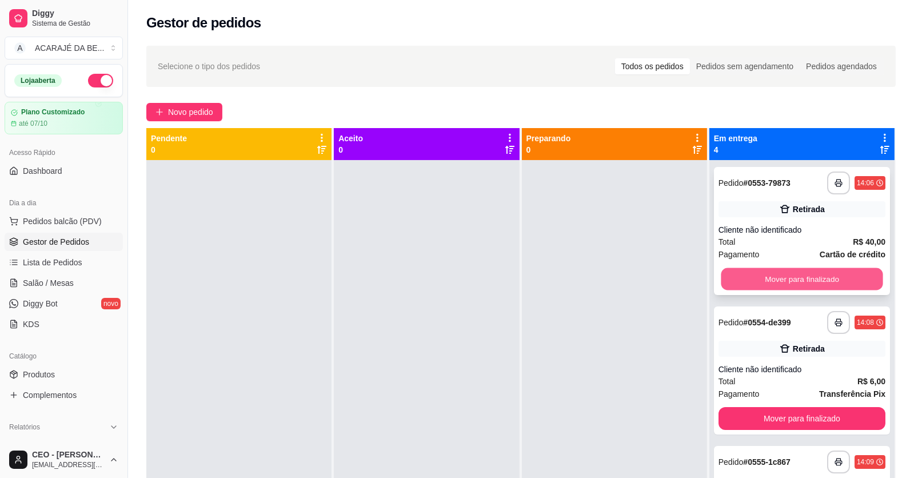
click at [763, 276] on button "Mover para finalizado" at bounding box center [802, 279] width 162 height 22
click at [762, 280] on button "Mover para finalizado" at bounding box center [802, 279] width 162 height 22
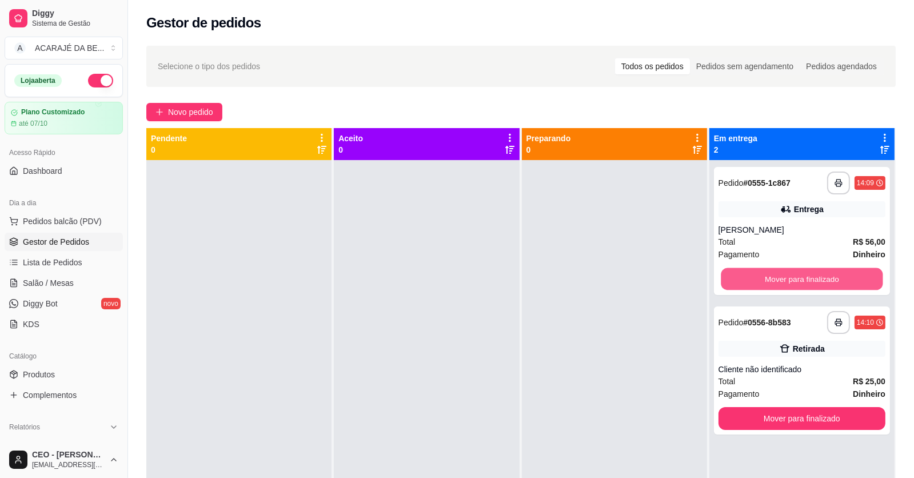
click at [762, 280] on button "Mover para finalizado" at bounding box center [802, 279] width 162 height 22
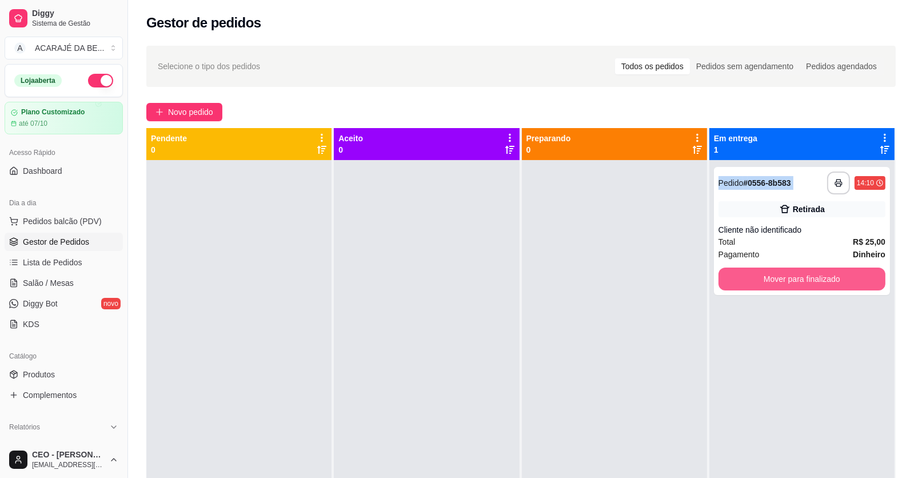
click at [762, 280] on button "Mover para finalizado" at bounding box center [802, 279] width 167 height 23
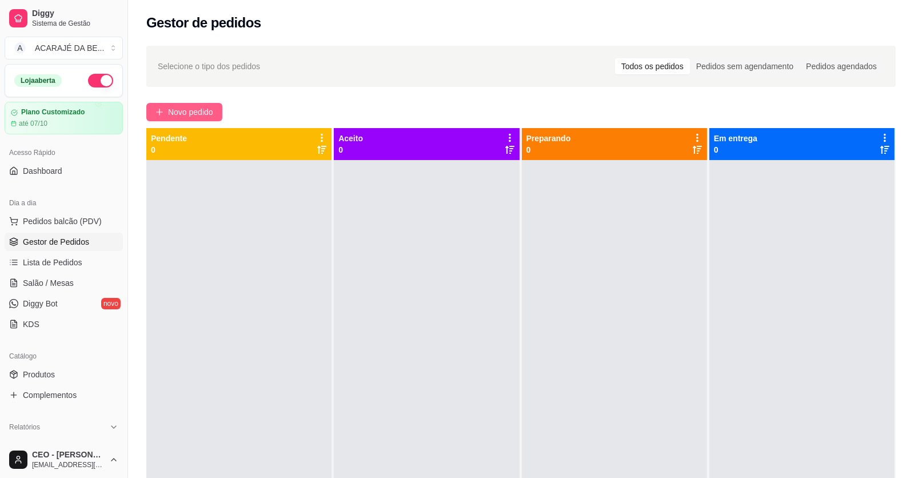
click at [209, 113] on span "Novo pedido" at bounding box center [190, 112] width 45 height 13
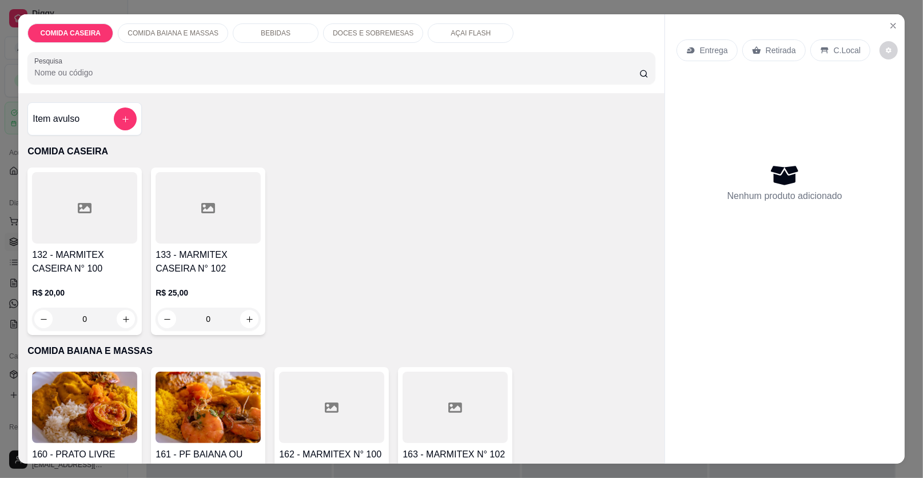
click at [354, 412] on div at bounding box center [331, 407] width 105 height 71
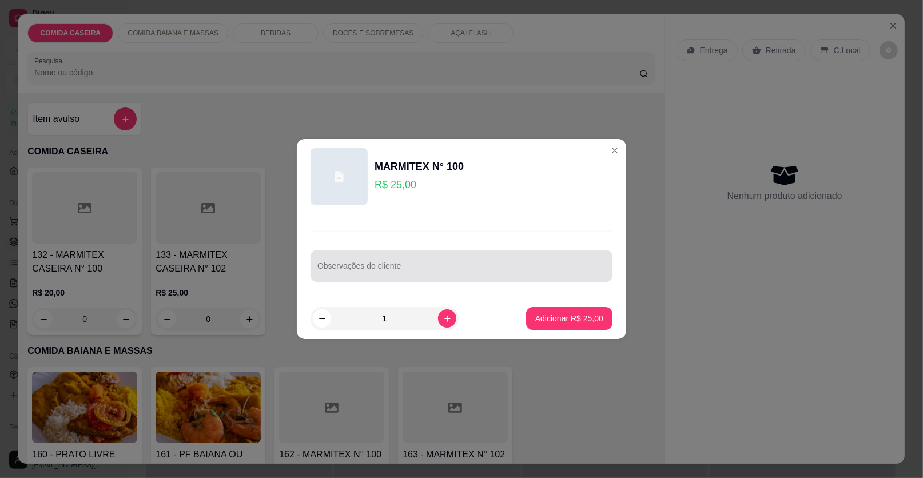
click at [436, 261] on div at bounding box center [461, 265] width 288 height 23
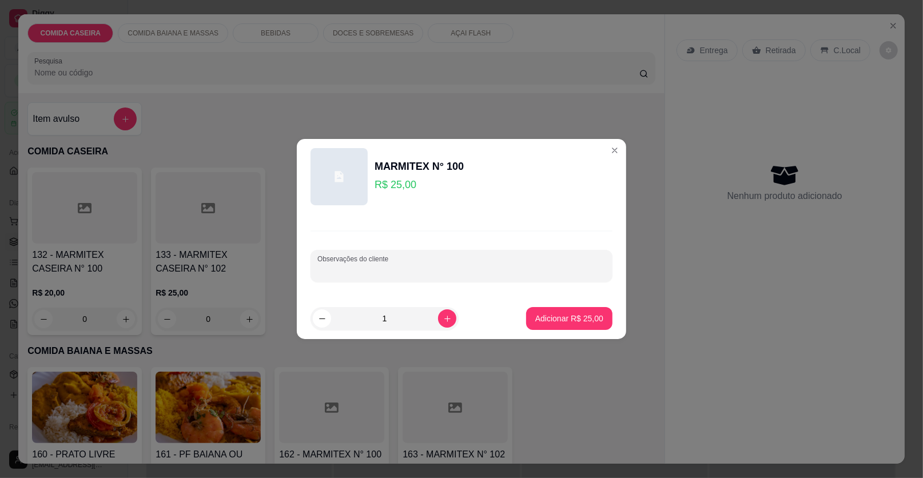
paste input "Cortado de abóbora Feijão tropeiro Vatapá Moqueca de filé de bacalhau Arroz bra…"
type input "Cortado de abóbora Feijão tropeiro Vatapá Moqueca de filé de bacalhau Arroz bra…"
click at [536, 314] on p "Adicionar R$ 25,00" at bounding box center [569, 318] width 66 height 11
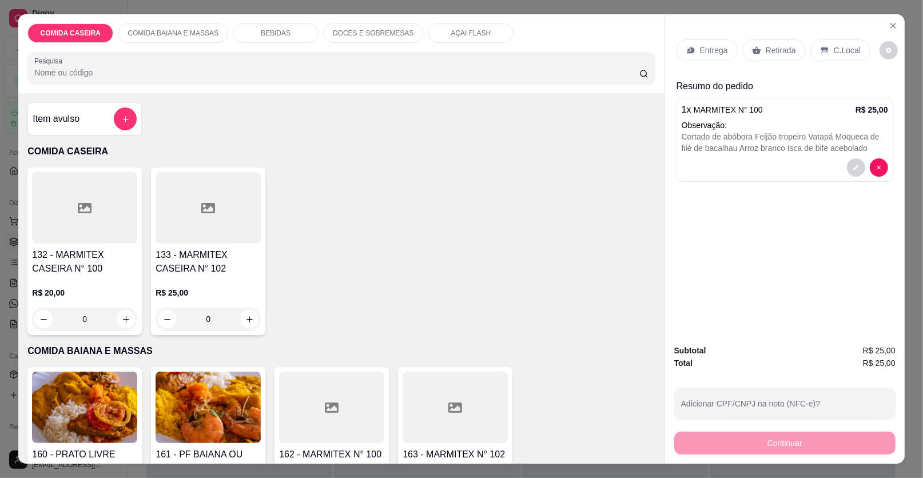
click at [719, 50] on p "Entrega" at bounding box center [714, 50] width 28 height 11
click at [765, 41] on div "Retirada" at bounding box center [773, 50] width 63 height 22
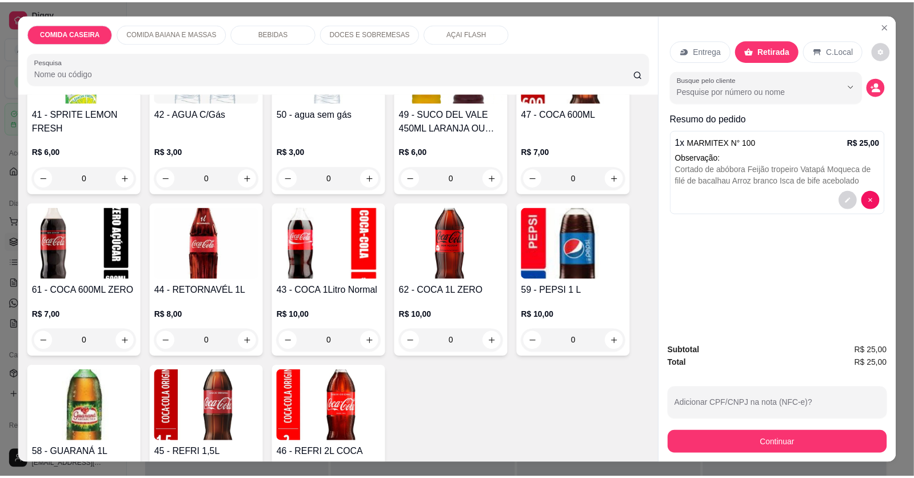
scroll to position [743, 0]
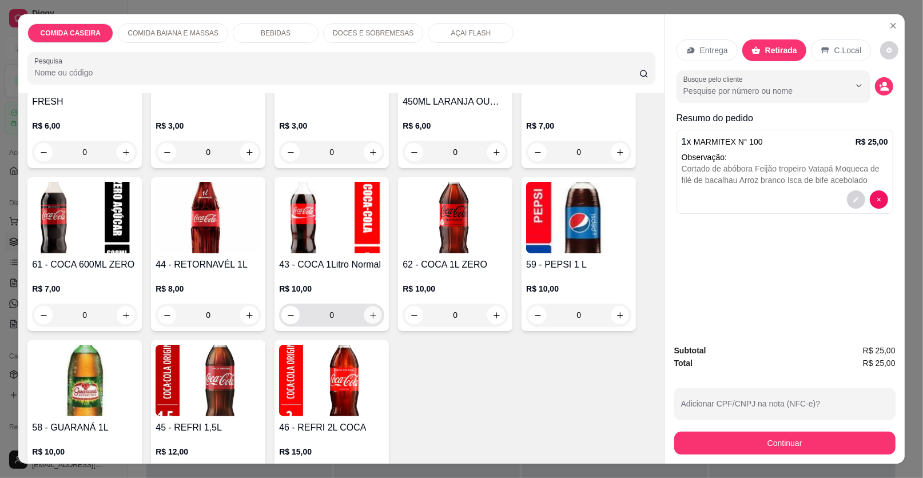
click at [371, 321] on button "increase-product-quantity" at bounding box center [373, 315] width 18 height 18
type input "1"
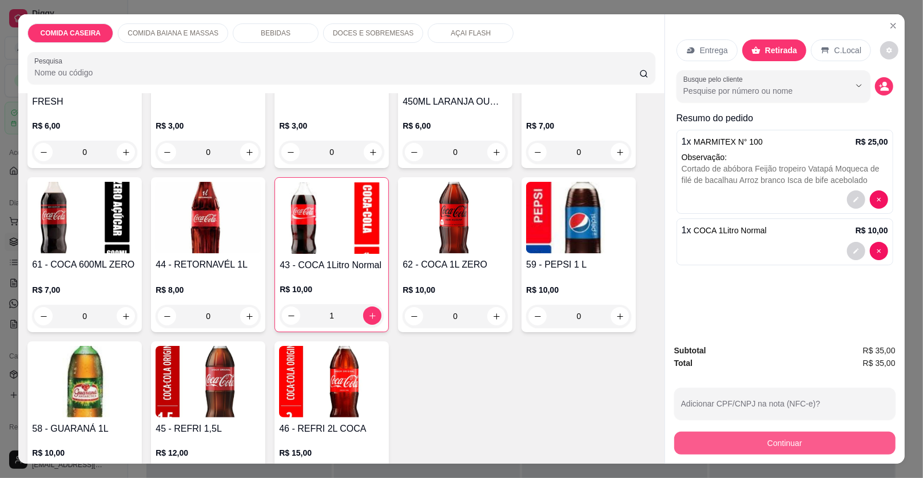
click at [703, 442] on button "Continuar" at bounding box center [784, 443] width 221 height 23
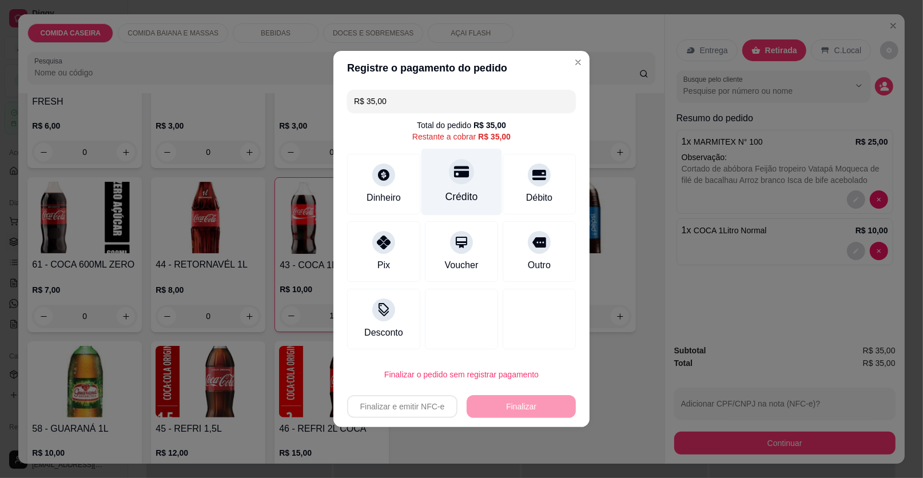
click at [484, 179] on div "Crédito" at bounding box center [461, 182] width 81 height 67
type input "R$ 0,00"
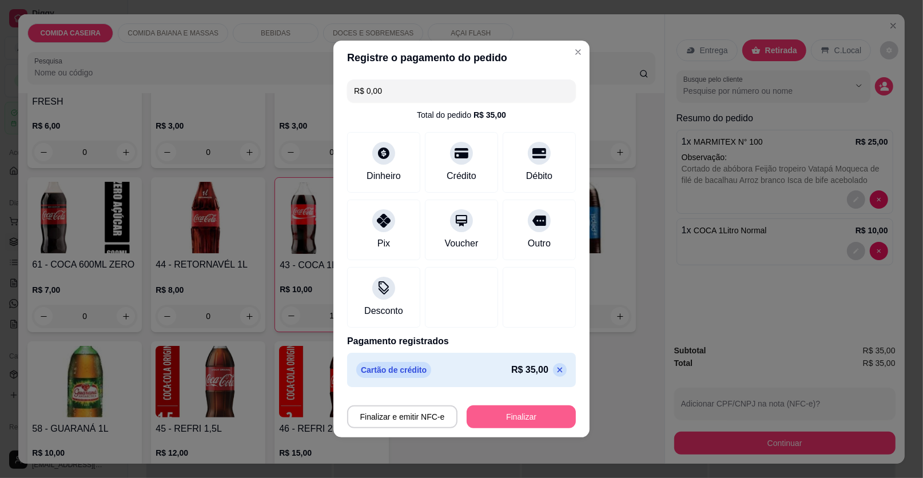
click at [517, 415] on button "Finalizar" at bounding box center [521, 416] width 109 height 23
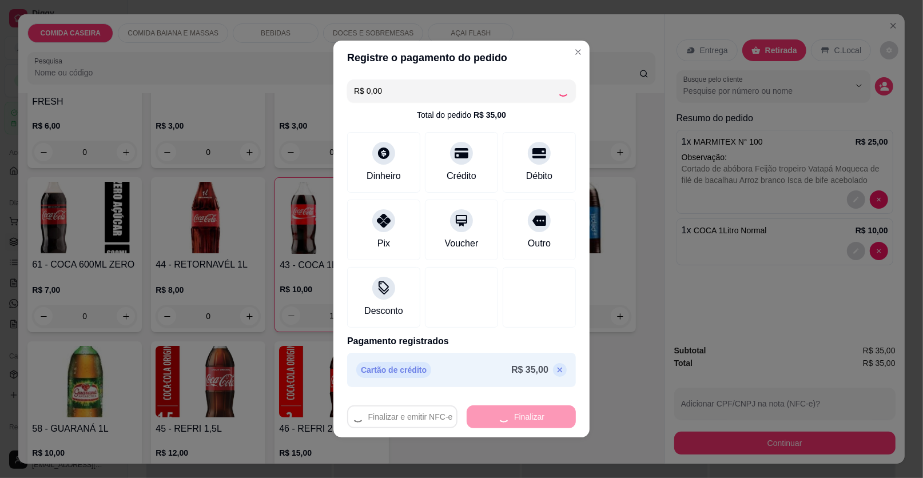
type input "0"
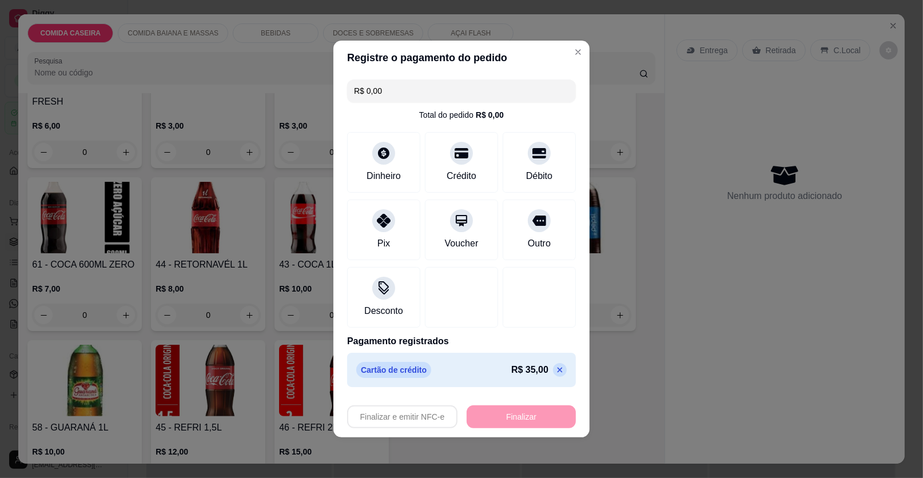
type input "-R$ 35,00"
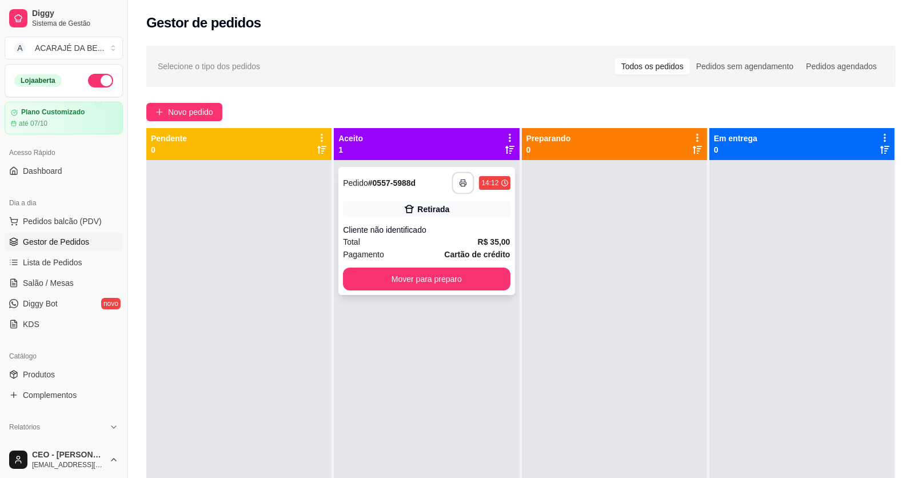
click at [467, 183] on button "button" at bounding box center [463, 183] width 22 height 22
click at [453, 276] on button "Mover para preparo" at bounding box center [427, 279] width 162 height 22
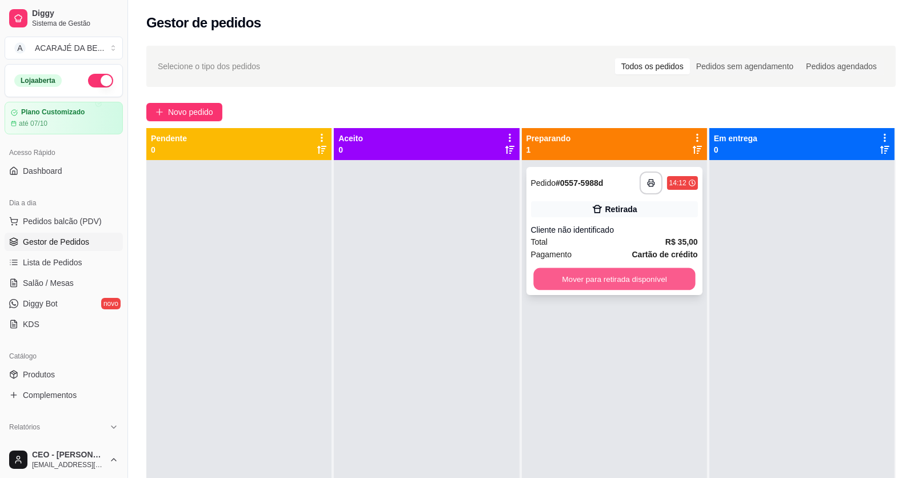
click at [599, 281] on button "Mover para retirada disponível" at bounding box center [614, 279] width 162 height 22
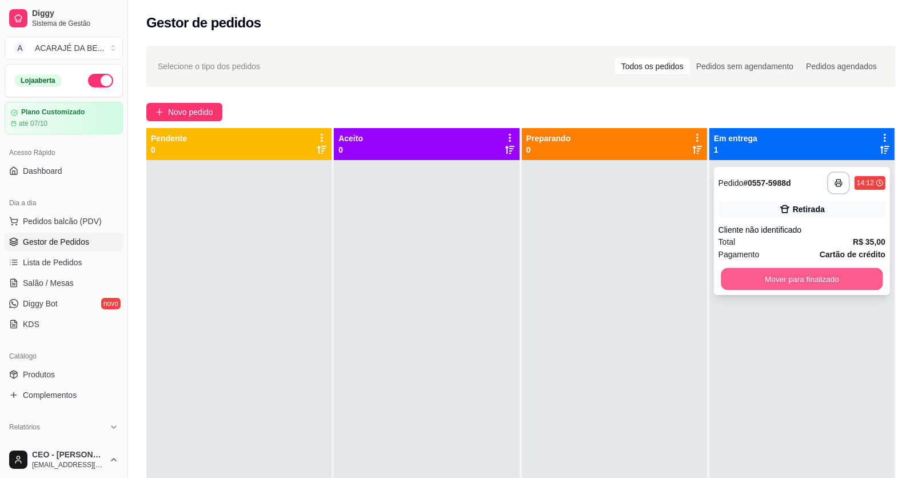
click at [850, 277] on button "Mover para finalizado" at bounding box center [802, 279] width 162 height 22
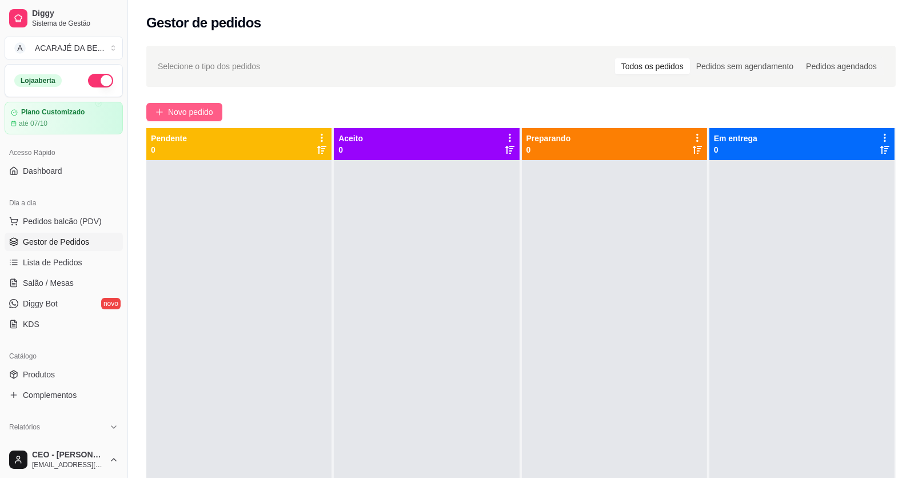
click at [189, 105] on button "Novo pedido" at bounding box center [184, 112] width 76 height 18
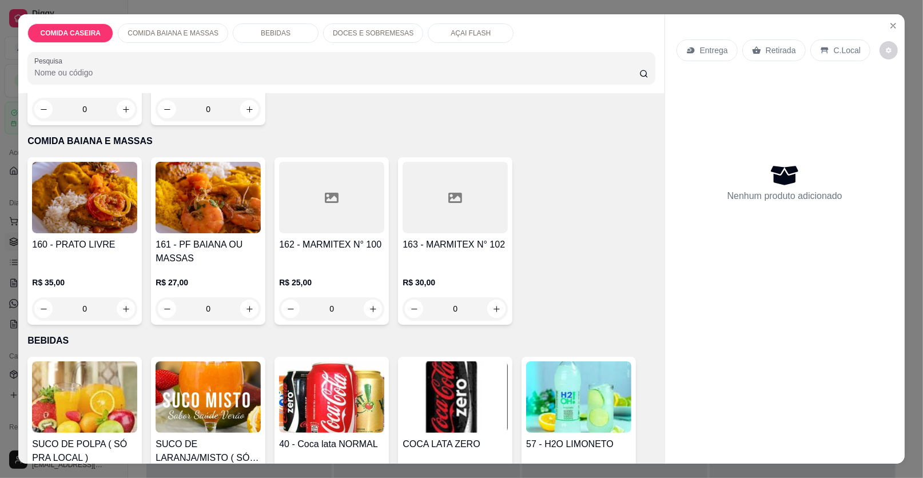
scroll to position [343, 0]
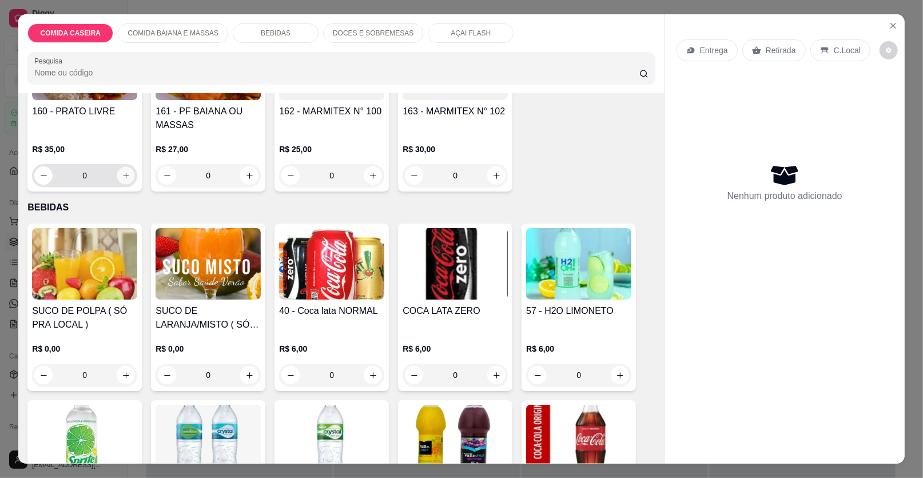
click at [122, 178] on icon "increase-product-quantity" at bounding box center [126, 176] width 9 height 9
type input "1"
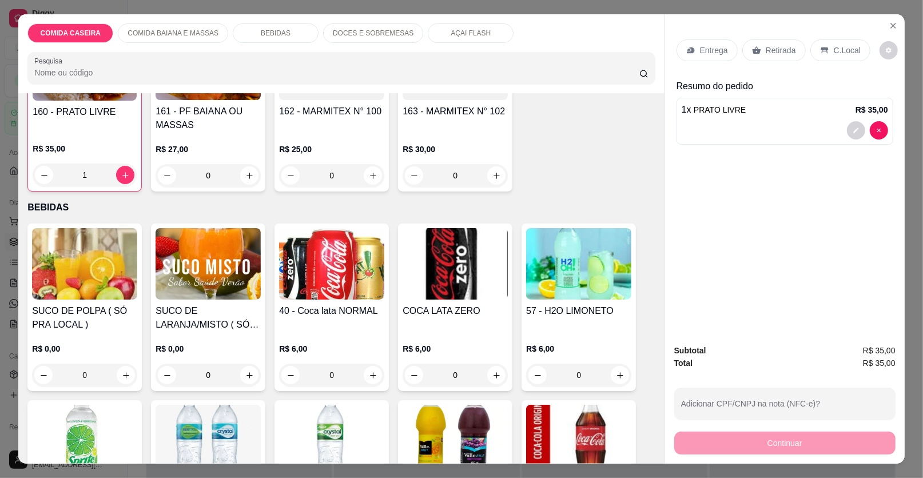
click at [827, 42] on div "C.Local" at bounding box center [840, 50] width 60 height 22
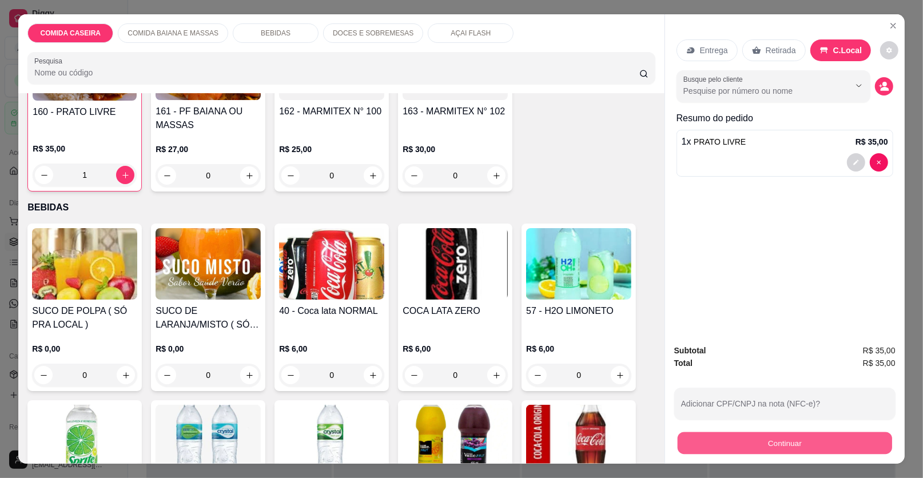
click at [776, 444] on button "Continuar" at bounding box center [785, 443] width 214 height 22
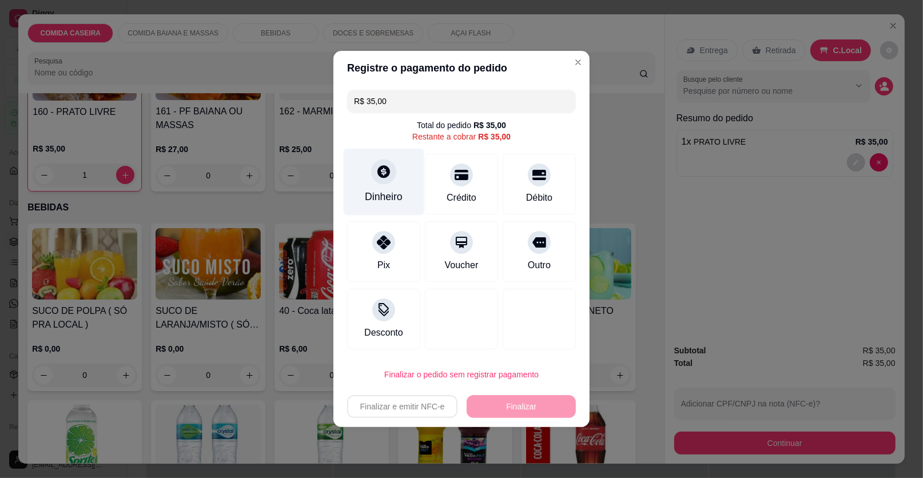
click at [392, 196] on div "Dinheiro" at bounding box center [384, 196] width 38 height 15
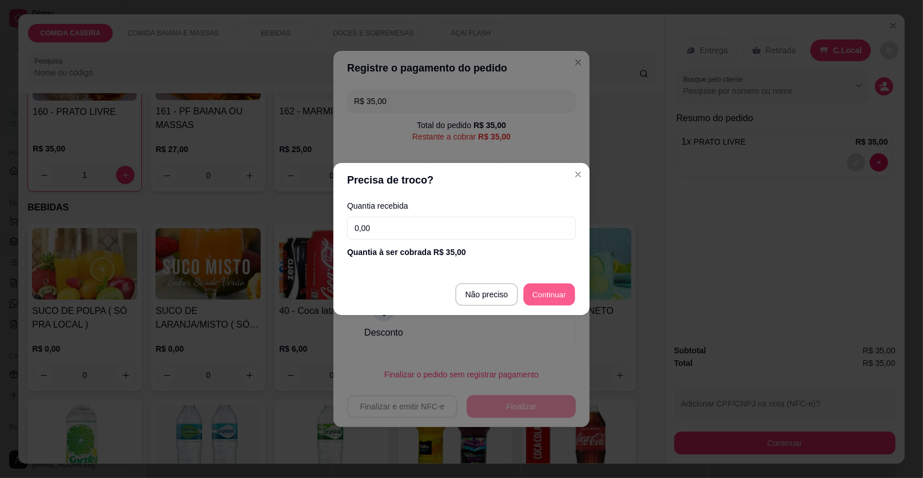
type input "R$ 0,00"
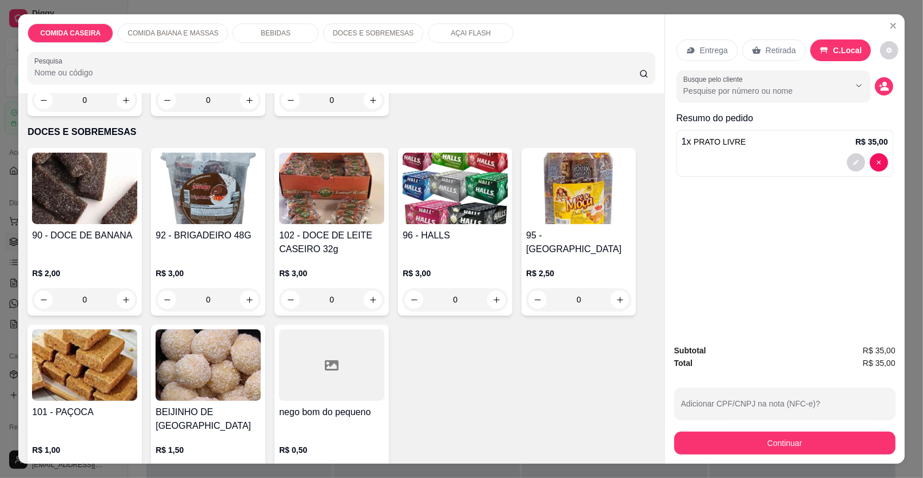
scroll to position [1029, 0]
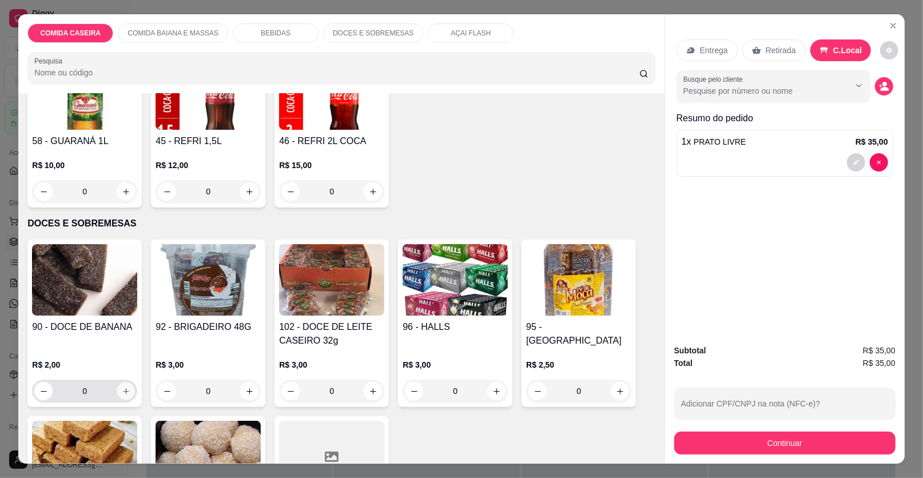
click at [121, 384] on button "increase-product-quantity" at bounding box center [126, 392] width 18 height 18
type input "1"
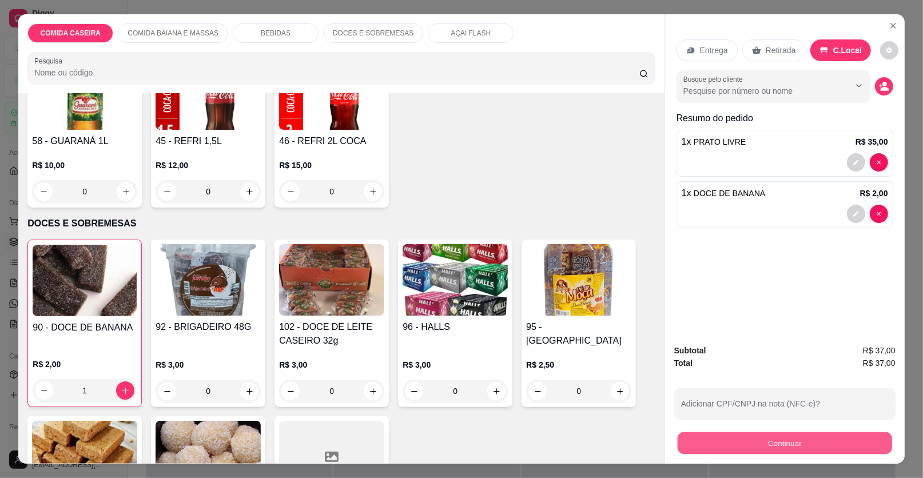
click at [826, 450] on button "Continuar" at bounding box center [785, 443] width 214 height 22
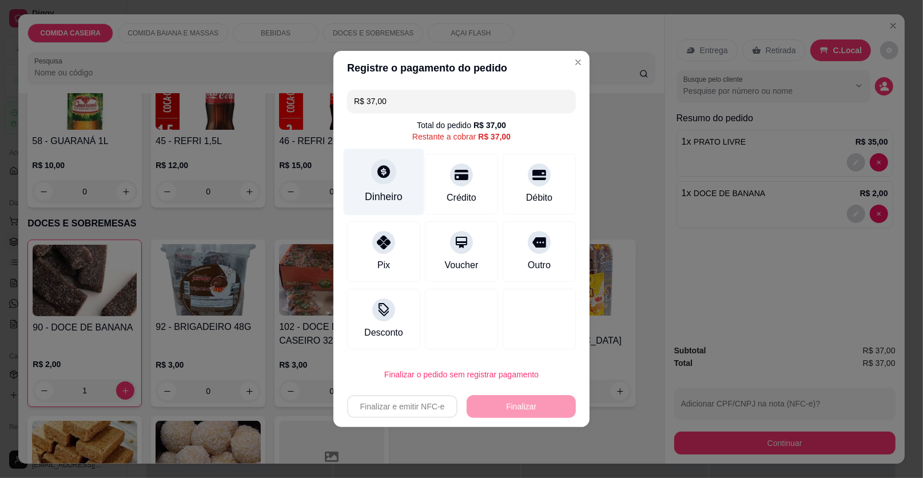
click at [396, 164] on div "Dinheiro" at bounding box center [384, 182] width 81 height 67
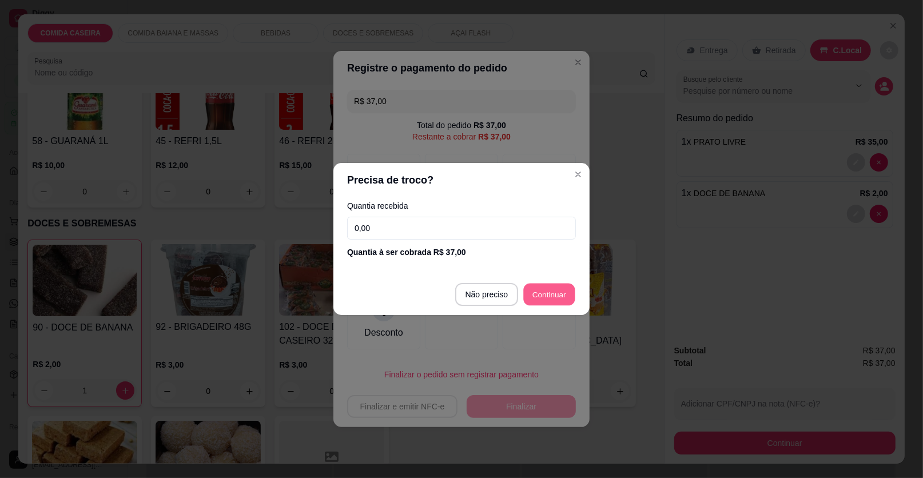
type input "R$ 0,00"
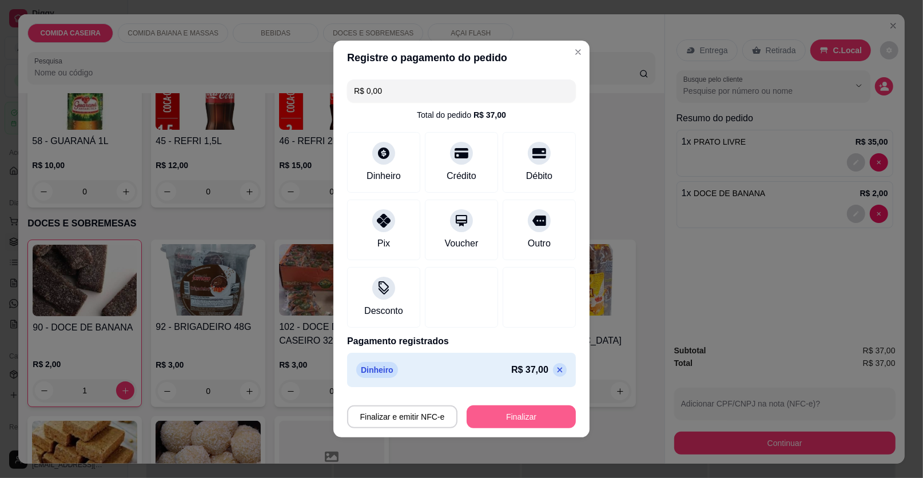
click at [532, 415] on button "Finalizar" at bounding box center [521, 416] width 109 height 23
type input "0"
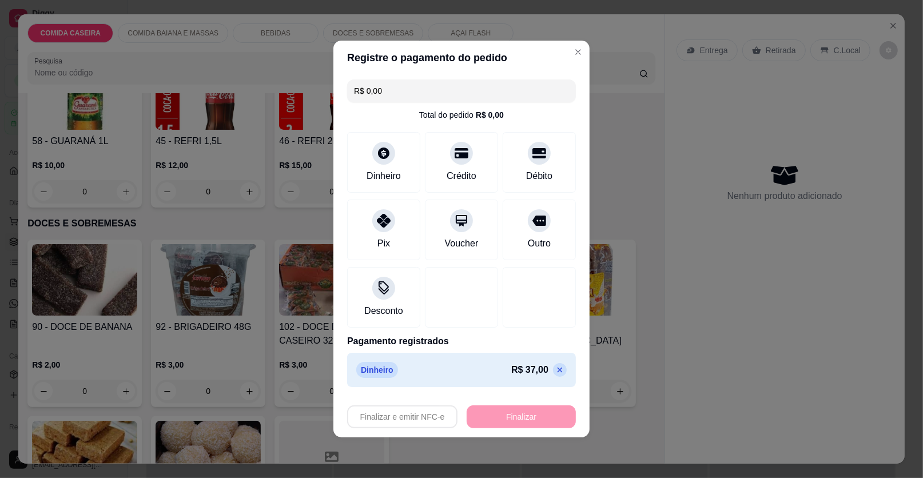
type input "-R$ 37,00"
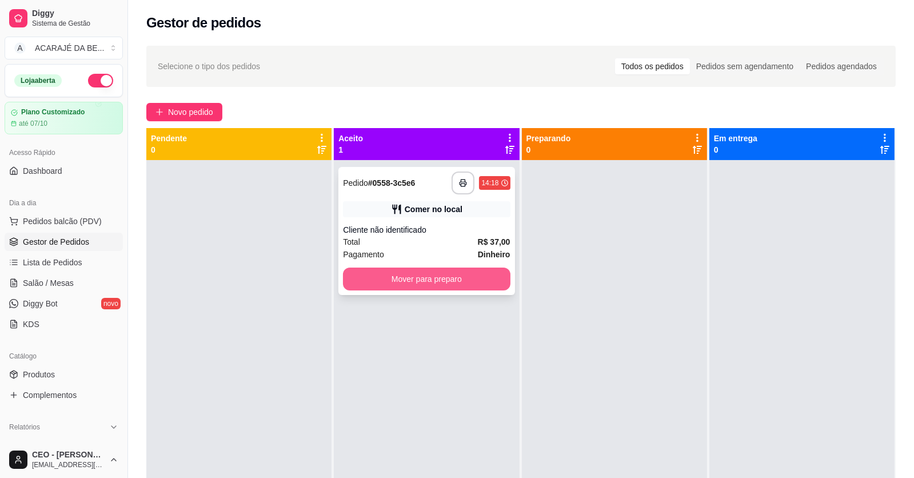
click at [457, 269] on button "Mover para preparo" at bounding box center [426, 279] width 167 height 23
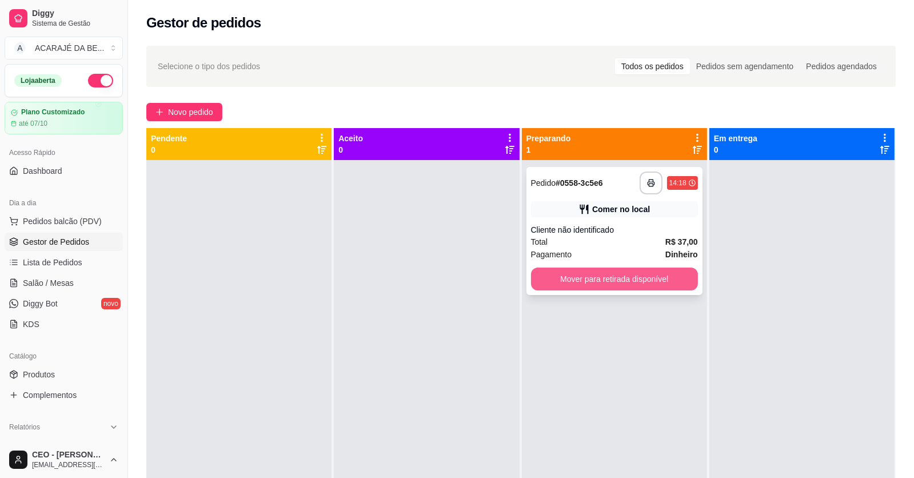
click at [553, 276] on button "Mover para retirada disponível" at bounding box center [614, 279] width 167 height 23
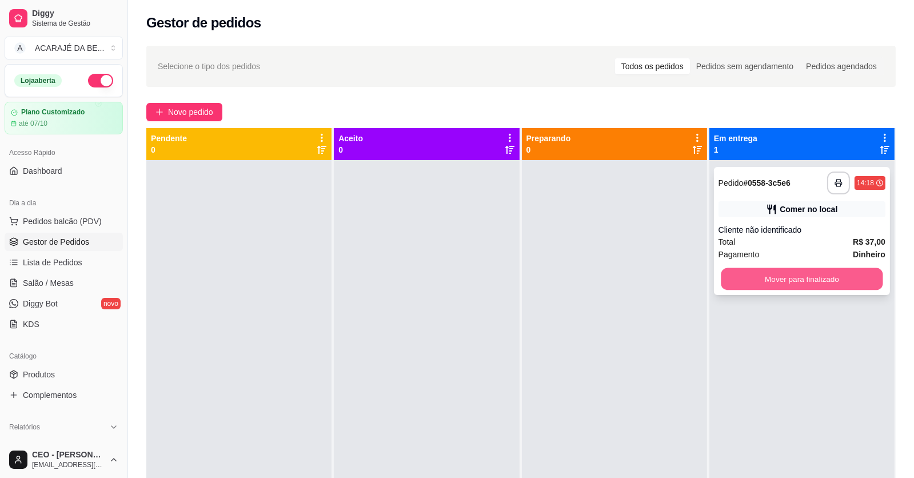
click at [767, 282] on button "Mover para finalizado" at bounding box center [802, 279] width 162 height 22
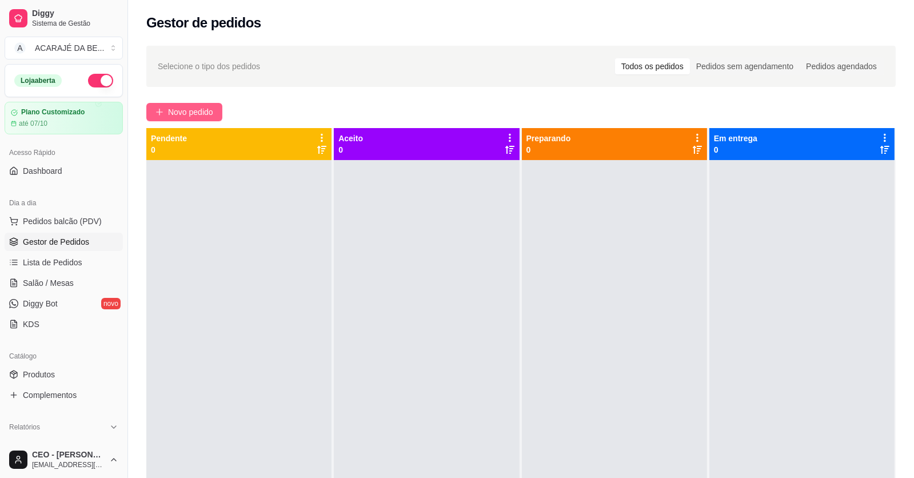
click at [190, 113] on span "Novo pedido" at bounding box center [190, 112] width 45 height 13
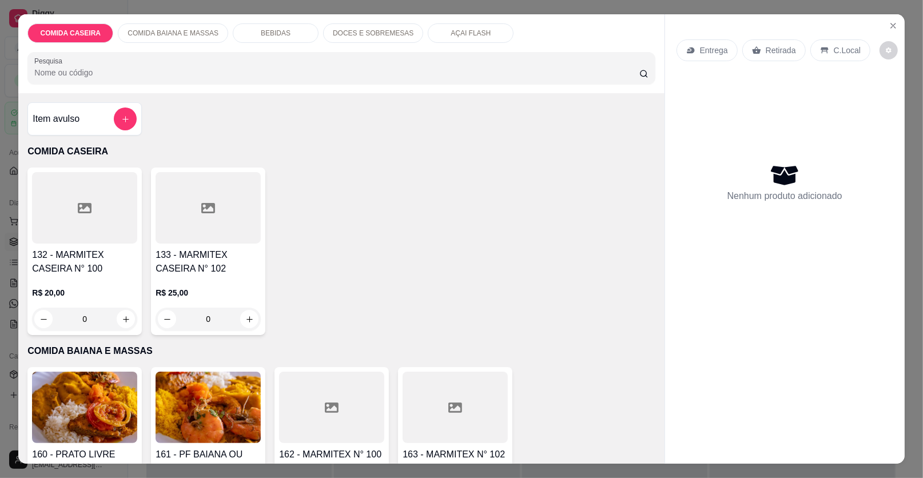
click at [120, 220] on div at bounding box center [84, 207] width 105 height 71
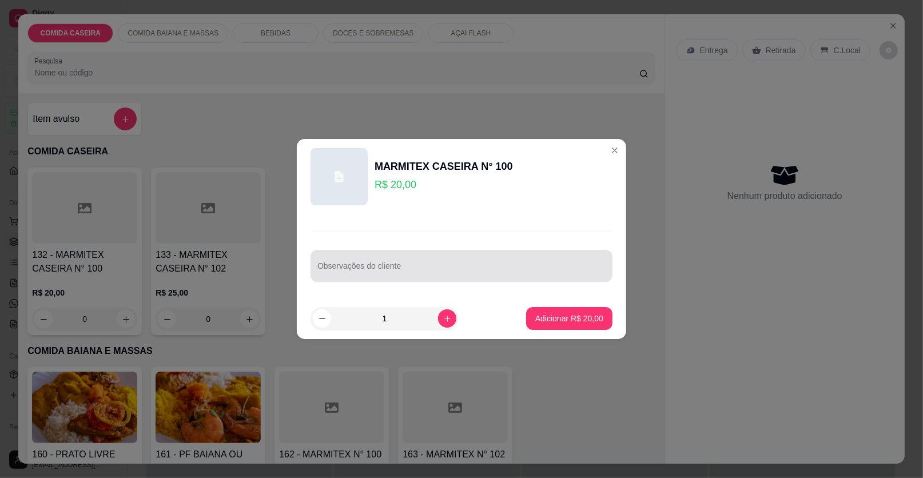
click at [400, 265] on input "Observações do cliente" at bounding box center [461, 270] width 288 height 11
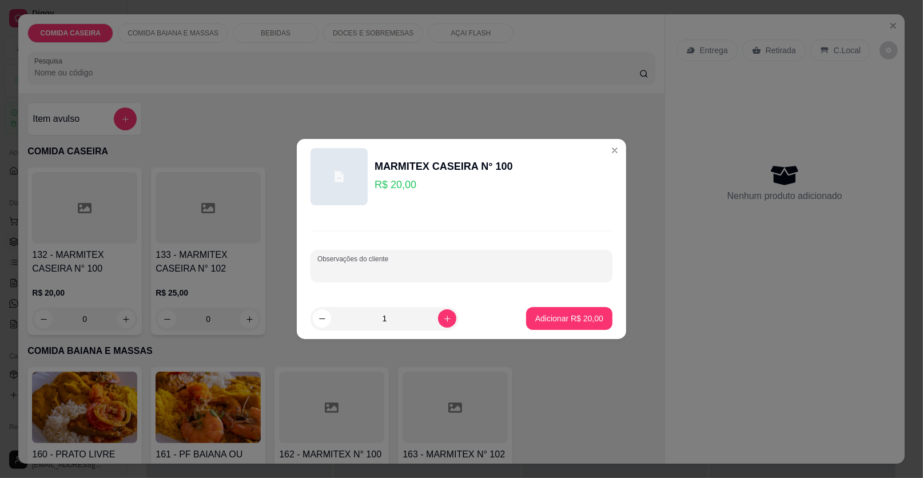
paste input "Feijão tropeiro arroz purê batata frita salada de maionese macarrão"
type input "Feijão tropeiro arroz purê batata frita salada de maionese macarrão"
click at [535, 313] on p "Adicionar R$ 20,00" at bounding box center [569, 318] width 68 height 11
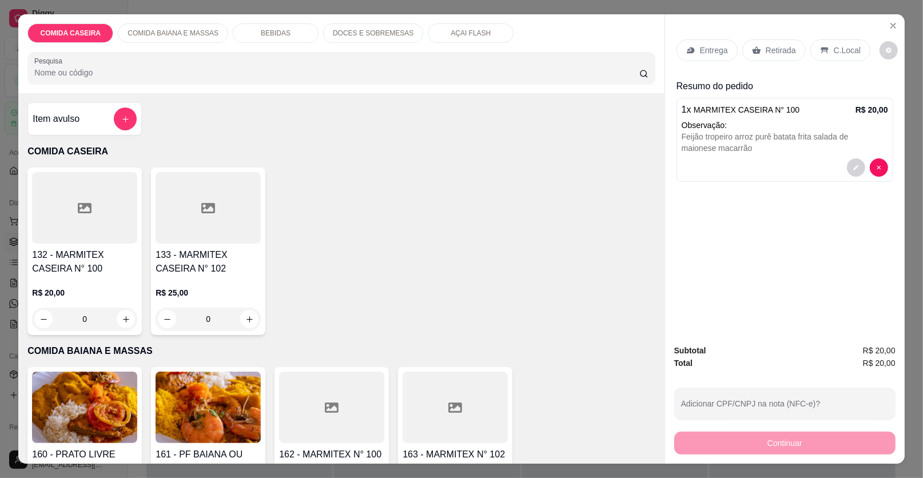
click at [710, 41] on div "Entrega" at bounding box center [706, 50] width 61 height 22
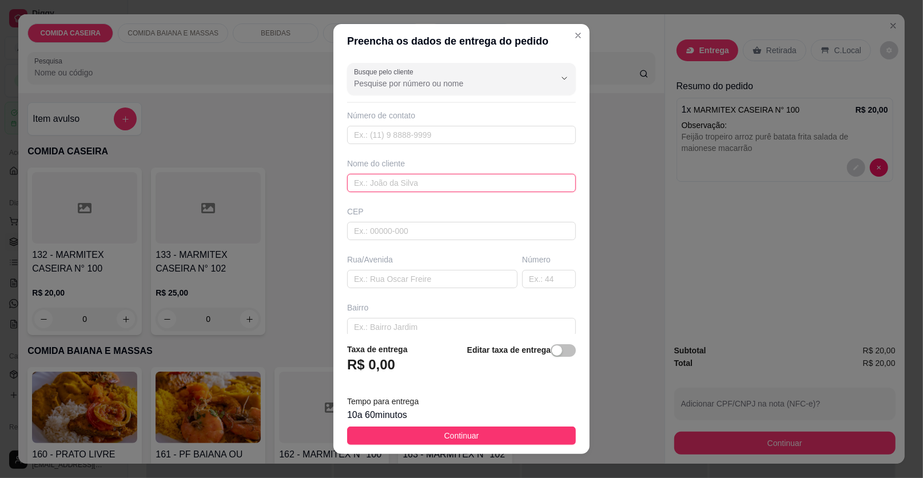
click at [473, 183] on input "text" at bounding box center [461, 183] width 229 height 18
type input "mainara"
click at [442, 284] on input "text" at bounding box center [432, 279] width 170 height 18
paste input "Rua três barrio relíquia"
type input "Rua três barrio relíquia"
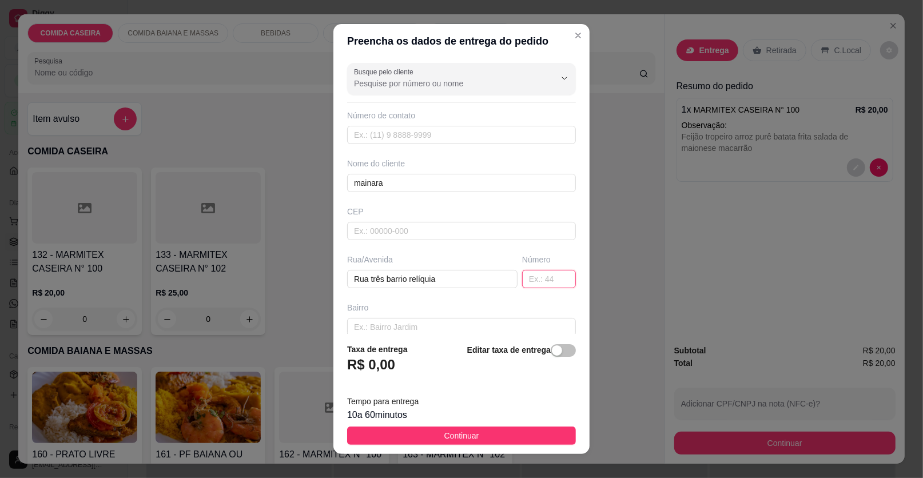
click at [532, 278] on input "text" at bounding box center [549, 279] width 54 height 18
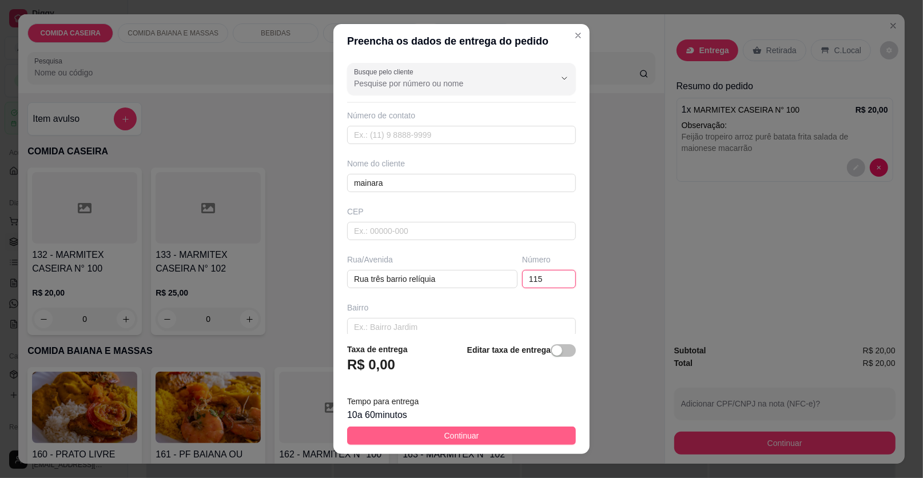
type input "115"
click at [516, 433] on button "Continuar" at bounding box center [461, 436] width 229 height 18
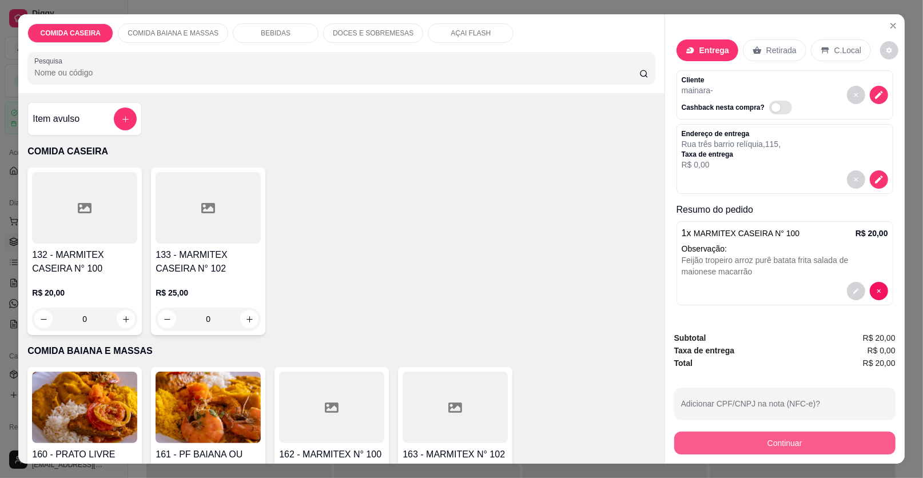
click at [740, 446] on button "Continuar" at bounding box center [784, 443] width 221 height 23
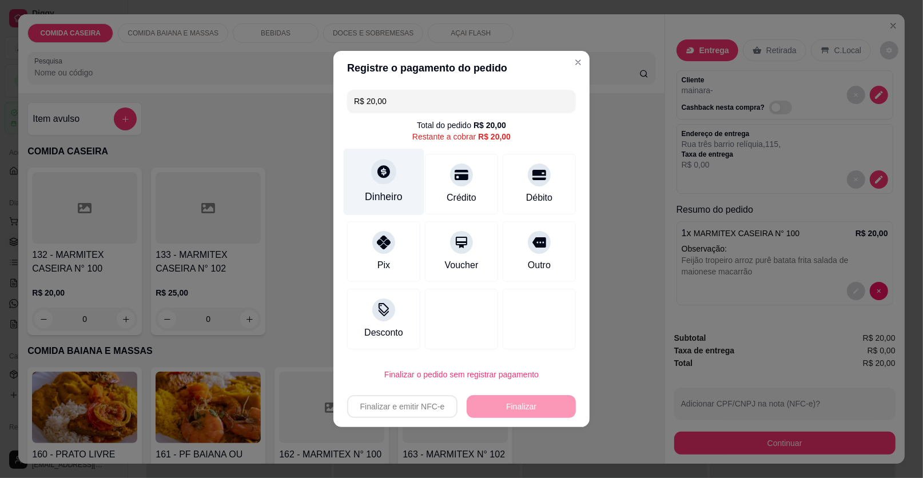
click at [373, 170] on div at bounding box center [383, 171] width 25 height 25
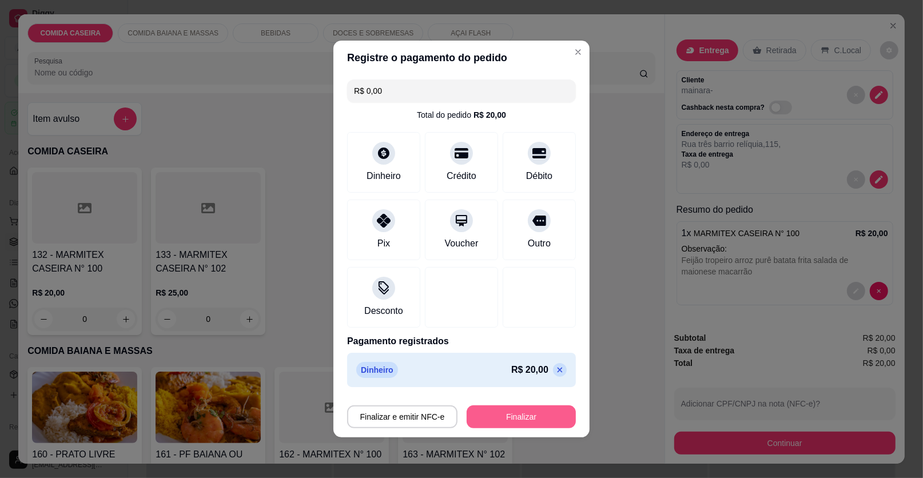
click at [519, 416] on button "Finalizar" at bounding box center [521, 416] width 109 height 23
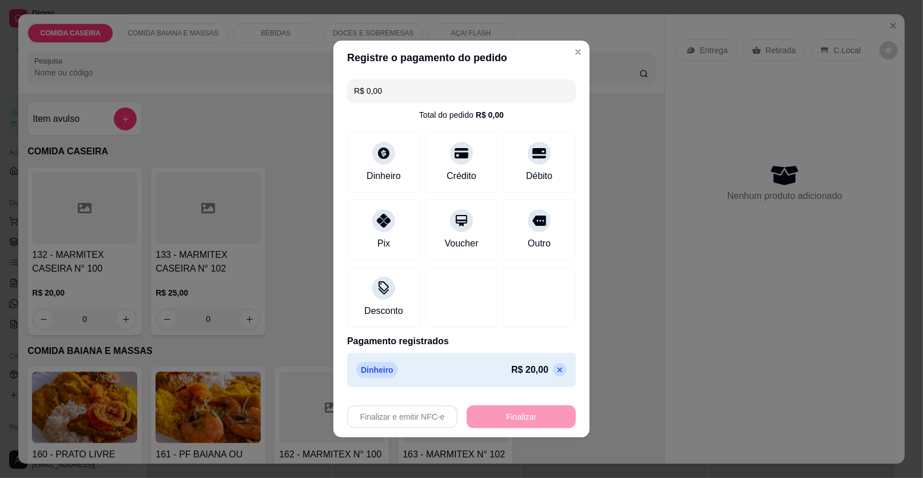
type input "-R$ 20,00"
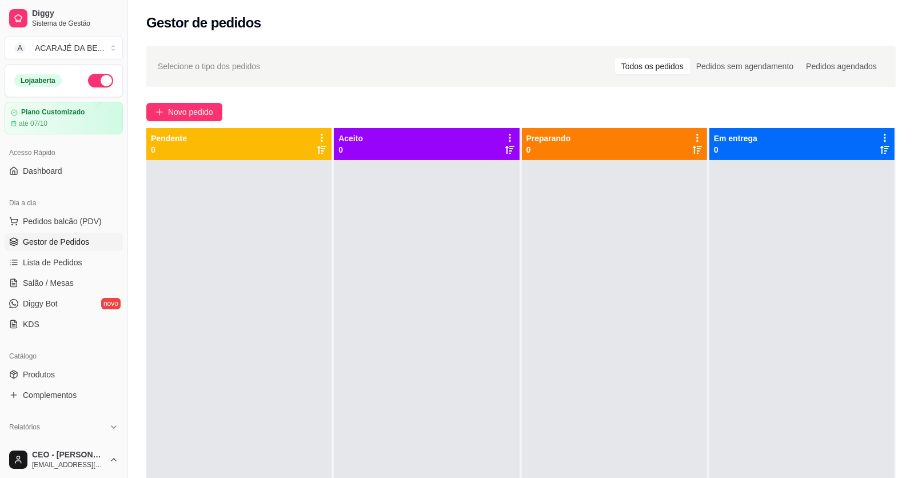
click at [71, 249] on link "Gestor de Pedidos" at bounding box center [64, 242] width 118 height 18
click at [78, 251] on ul "Pedidos balcão (PDV) Gestor de Pedidos Lista de Pedidos Salão / Mesas Diggy Bot…" at bounding box center [64, 272] width 118 height 121
drag, startPoint x: 78, startPoint y: 251, endPoint x: 83, endPoint y: 257, distance: 8.1
click at [83, 255] on link "Lista de Pedidos" at bounding box center [64, 262] width 118 height 18
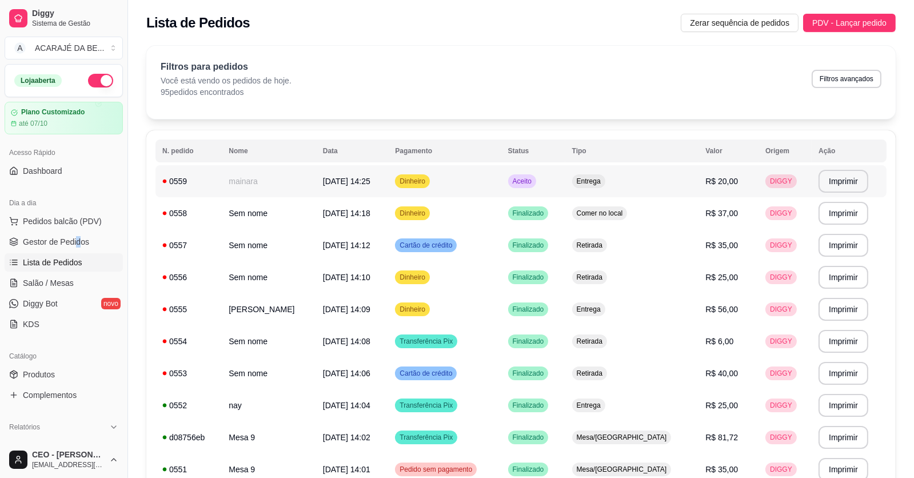
click at [252, 177] on td "mainara" at bounding box center [269, 181] width 94 height 32
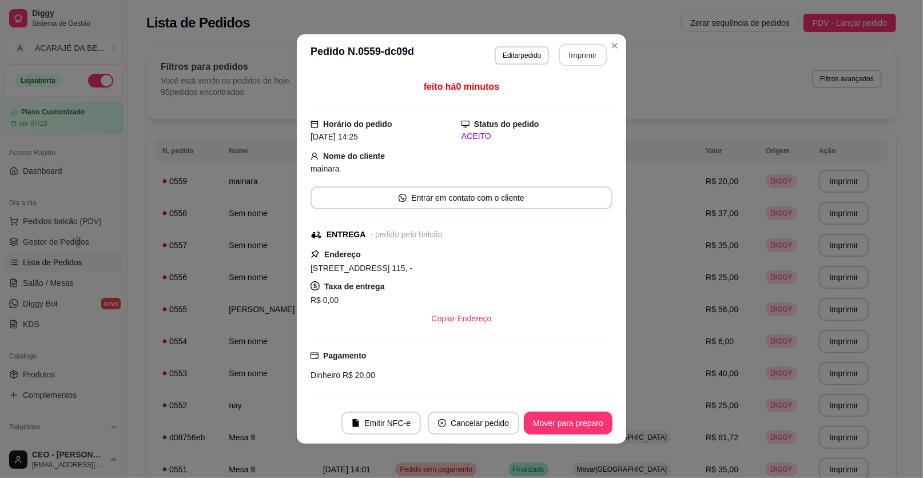
click at [570, 51] on button "Imprimir" at bounding box center [583, 55] width 48 height 22
click at [582, 416] on button "Mover para preparo" at bounding box center [568, 423] width 89 height 23
click at [581, 419] on button "Mover para entrega" at bounding box center [568, 423] width 88 height 23
click at [581, 419] on button "Mover para finalizado" at bounding box center [564, 423] width 95 height 23
